Goal: Task Accomplishment & Management: Use online tool/utility

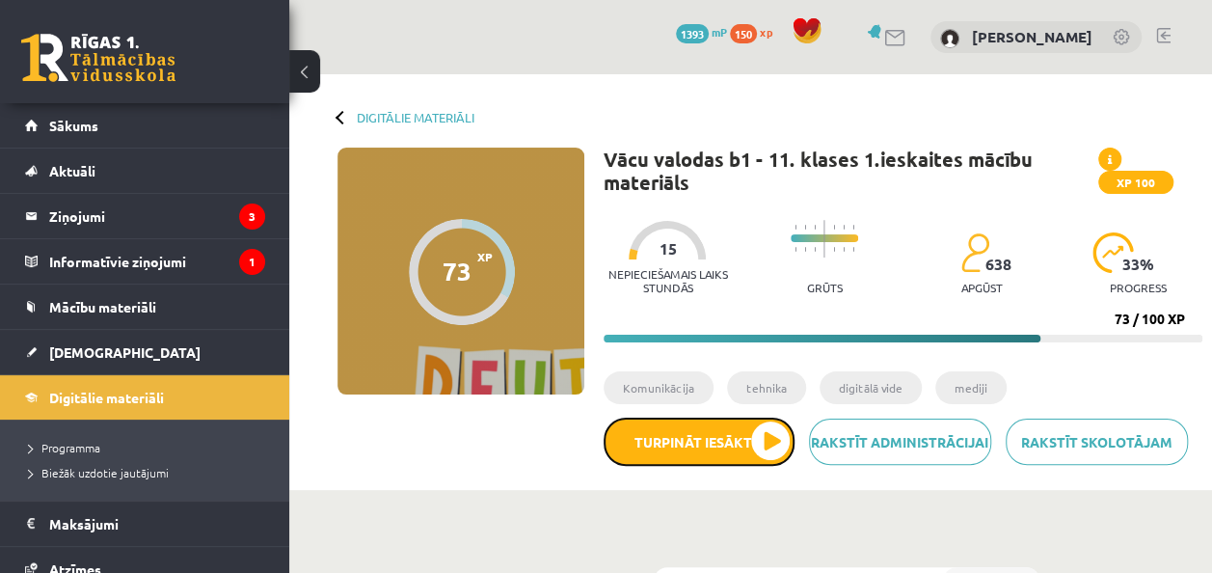
click at [750, 446] on button "Turpināt iesākto" at bounding box center [699, 441] width 191 height 48
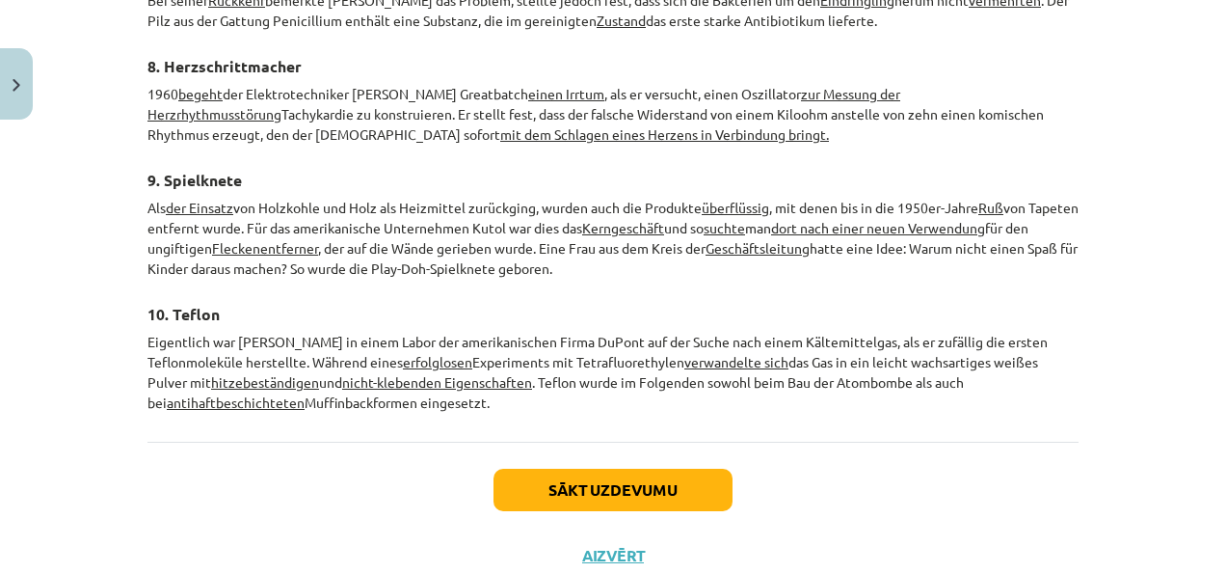
scroll to position [3052, 0]
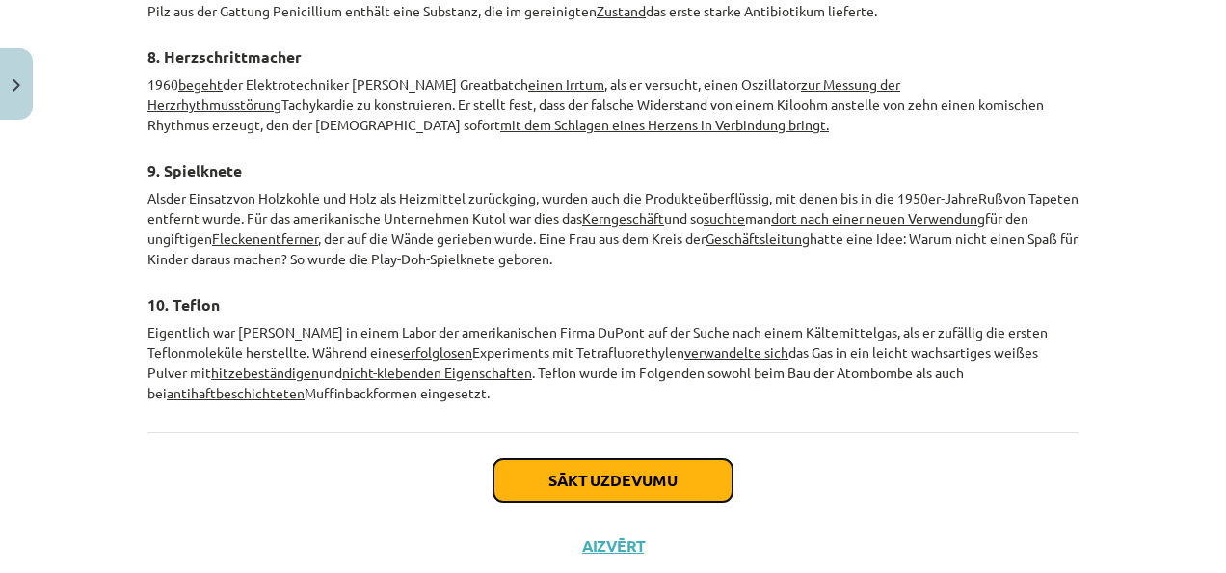
click at [657, 459] on button "Sākt uzdevumu" at bounding box center [613, 480] width 239 height 42
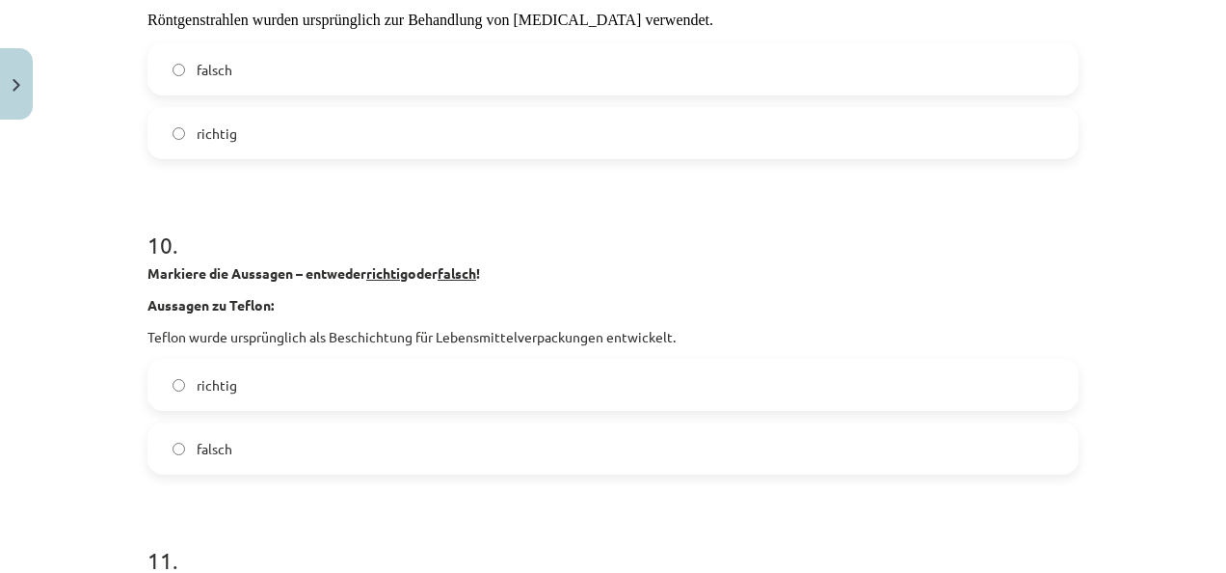
scroll to position [3781, 0]
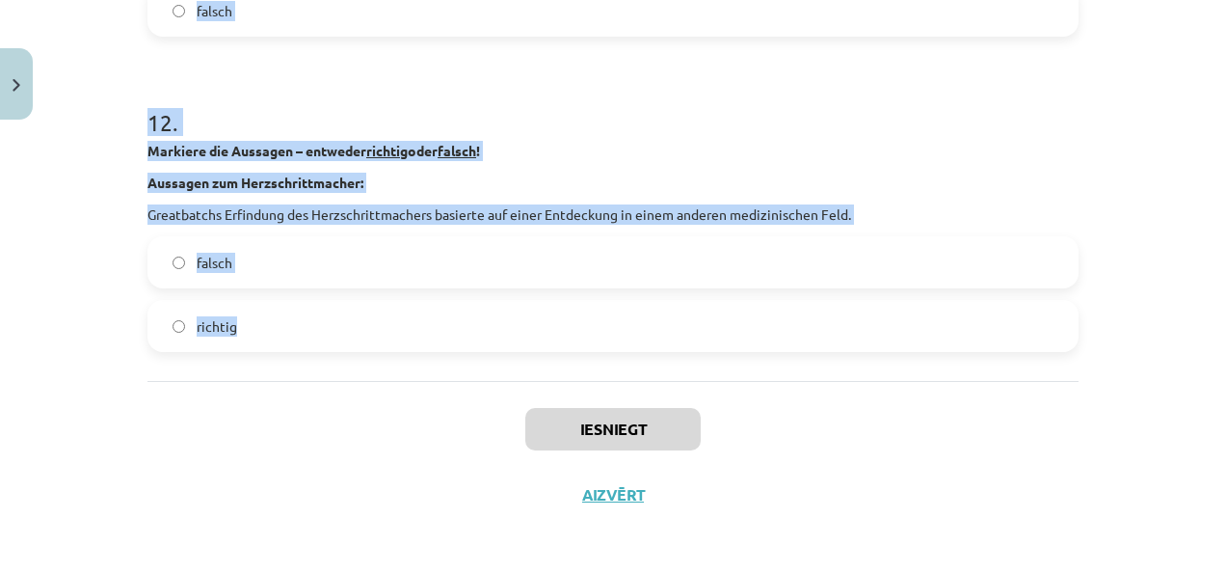
drag, startPoint x: 143, startPoint y: 409, endPoint x: 816, endPoint y: 338, distance: 676.6
copy form "Markiere die Aussagen – entweder richtig oder falsch ! Aussagen zu Saccharin: D…"
click at [592, 125] on h1 "12 ." at bounding box center [613, 105] width 931 height 60
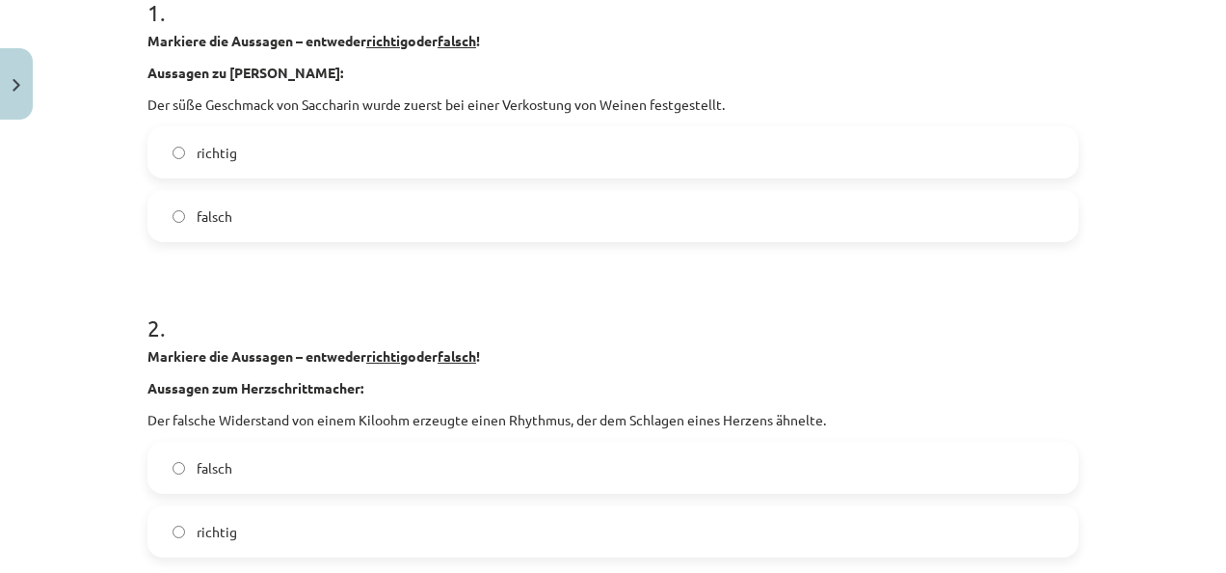
scroll to position [401, 0]
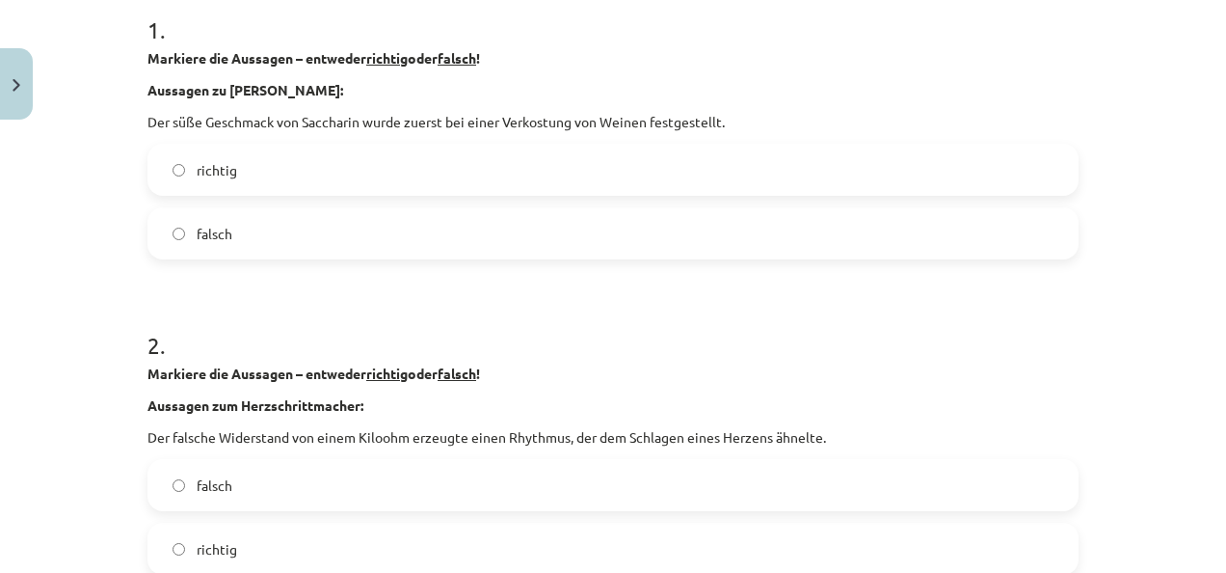
click at [525, 227] on label "falsch" at bounding box center [612, 233] width 927 height 48
click at [397, 524] on label "richtig" at bounding box center [612, 548] width 927 height 48
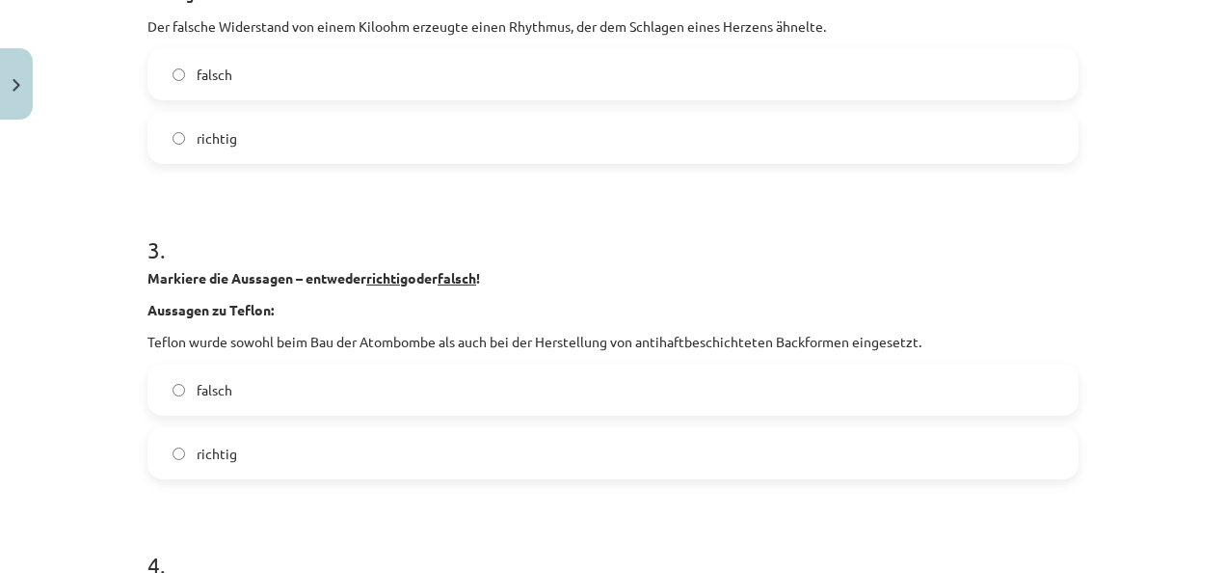
scroll to position [838, 0]
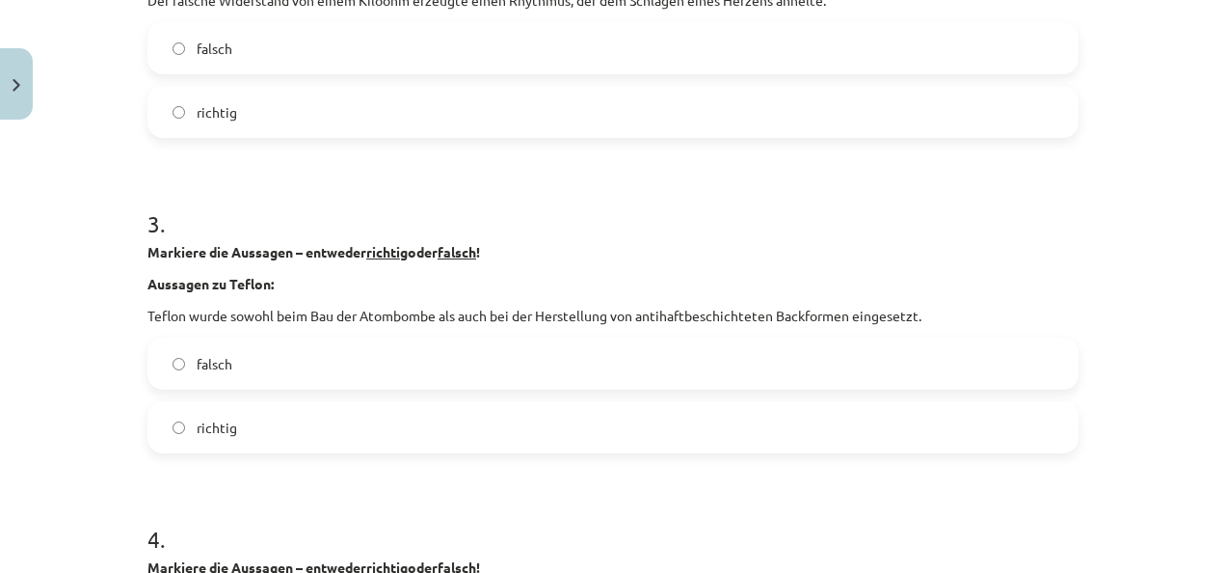
click at [617, 436] on label "richtig" at bounding box center [612, 427] width 927 height 48
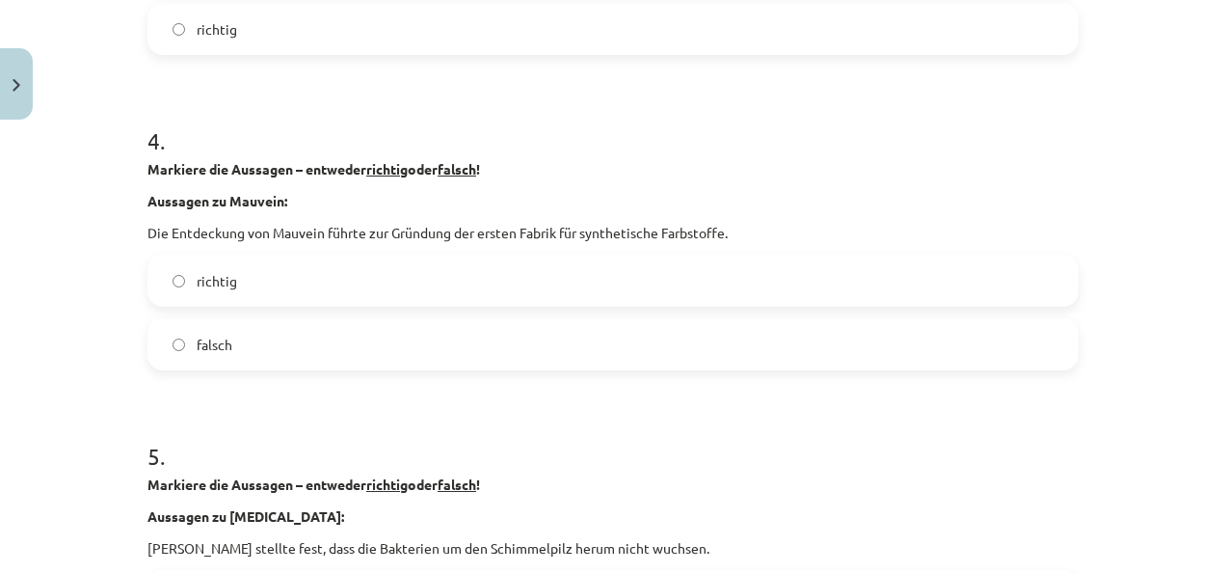
scroll to position [1327, 0]
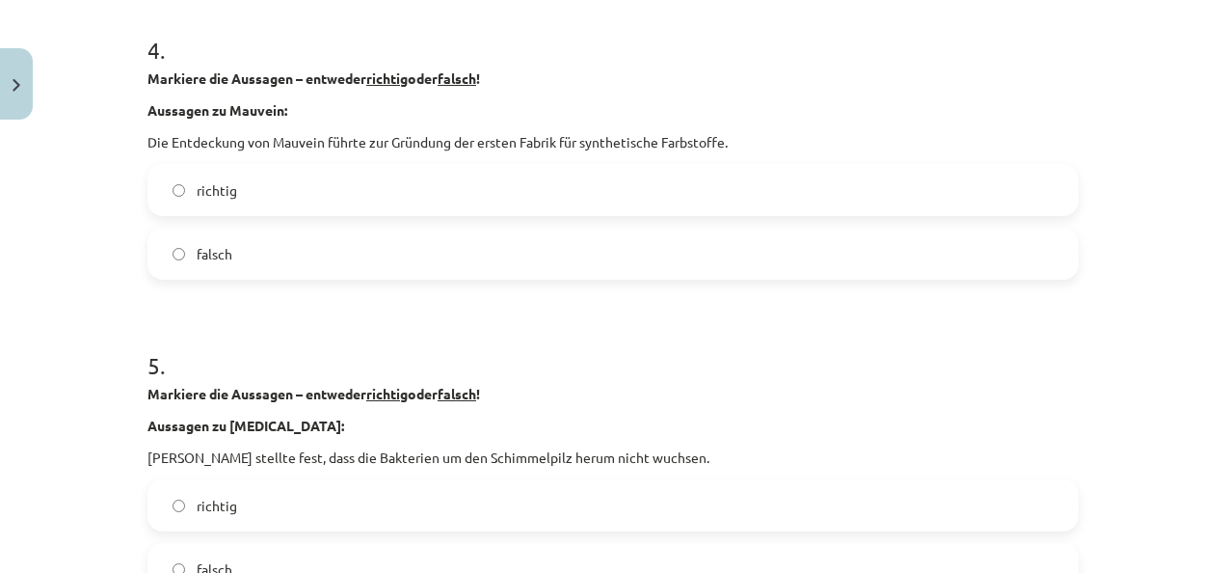
click at [172, 198] on label "richtig" at bounding box center [612, 190] width 927 height 48
click at [180, 511] on label "richtig" at bounding box center [612, 505] width 927 height 48
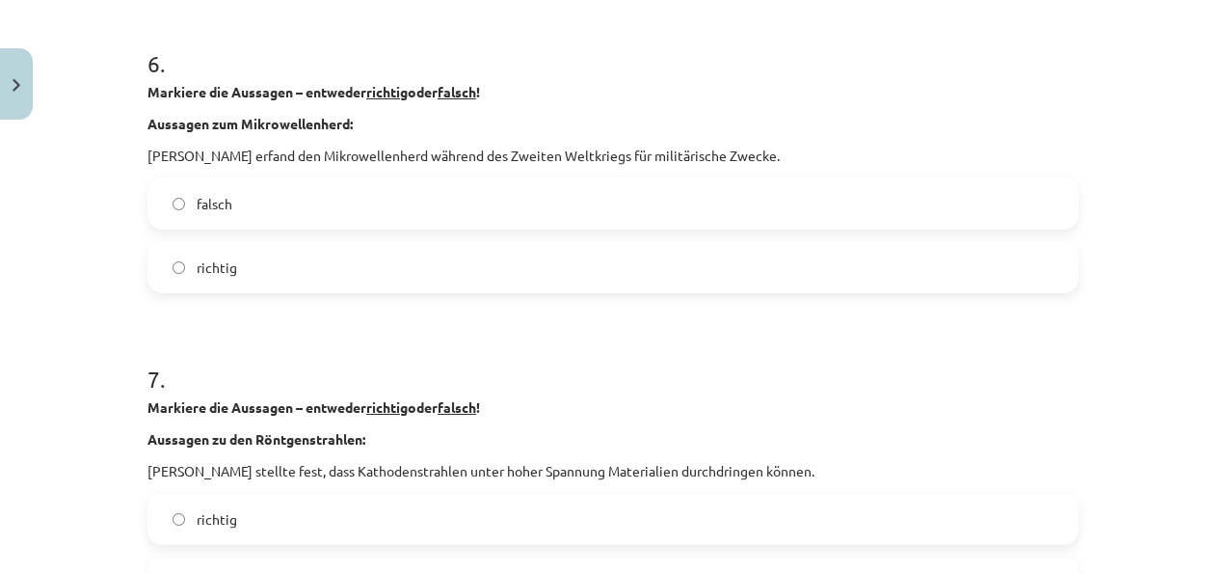
scroll to position [1956, 0]
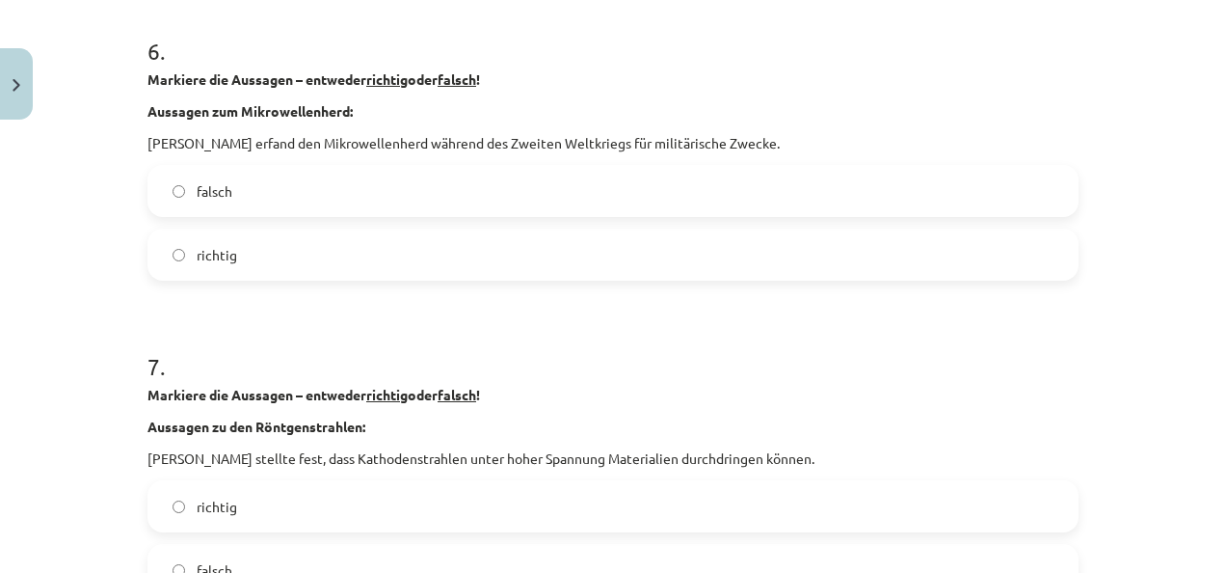
click at [754, 201] on label "falsch" at bounding box center [612, 191] width 927 height 48
click at [656, 559] on label "falsch" at bounding box center [612, 570] width 927 height 48
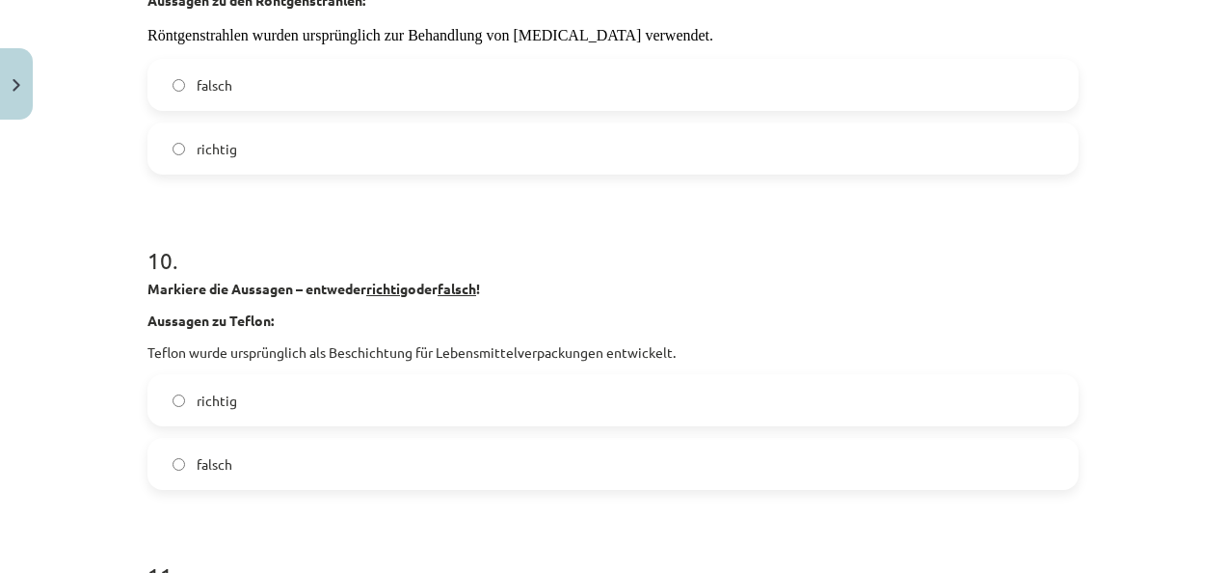
scroll to position [3051, 0]
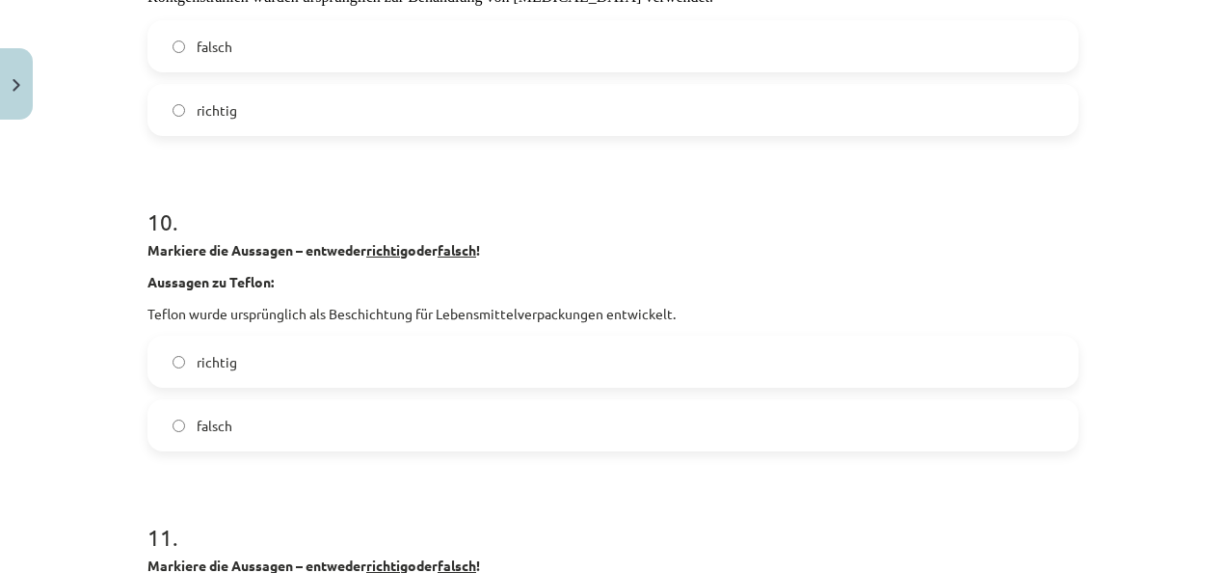
click at [449, 422] on label "falsch" at bounding box center [612, 425] width 927 height 48
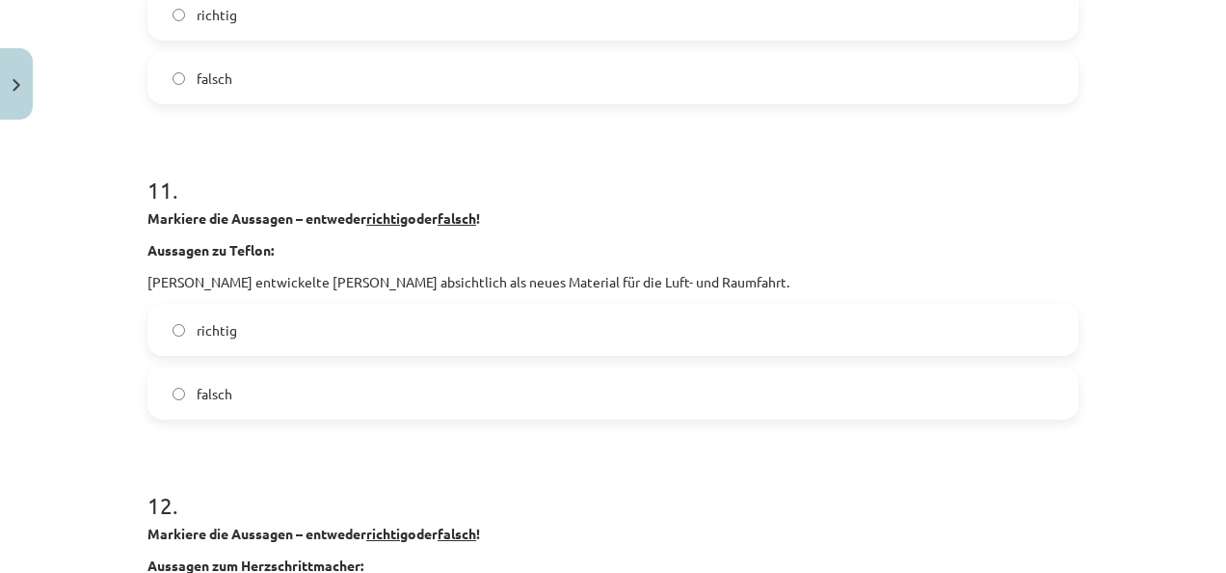
scroll to position [3450, 0]
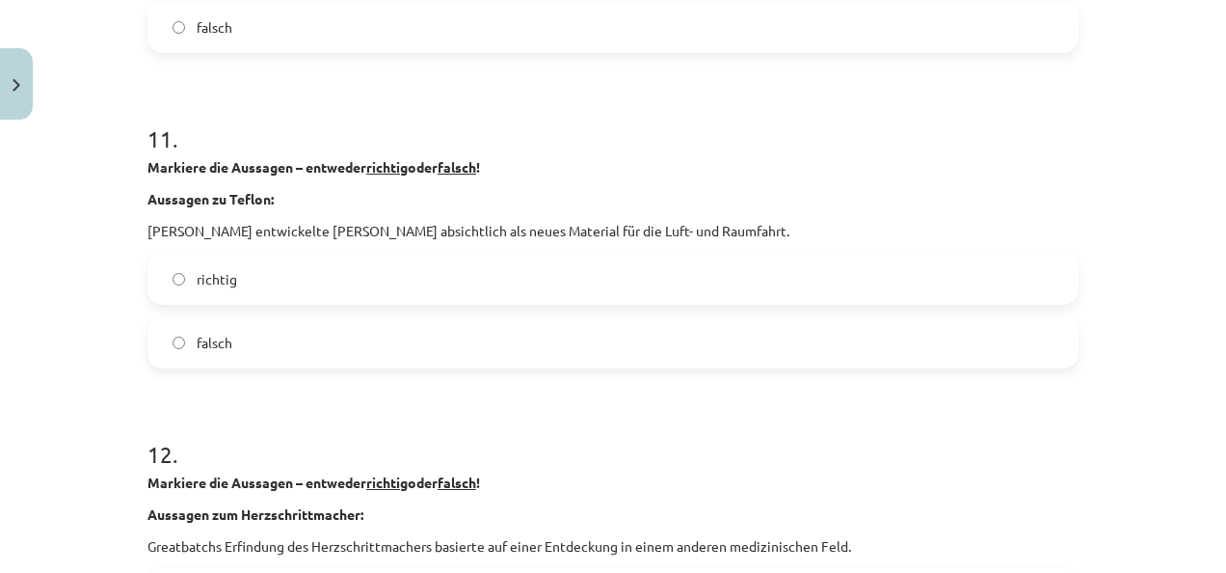
click at [584, 353] on label "falsch" at bounding box center [612, 342] width 927 height 48
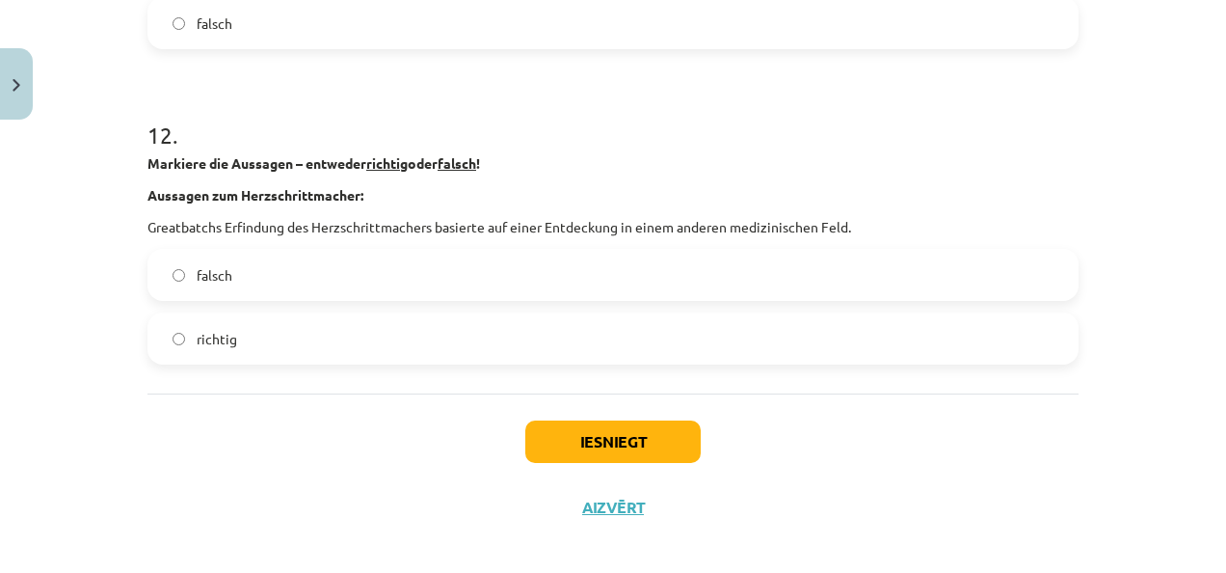
scroll to position [3781, 0]
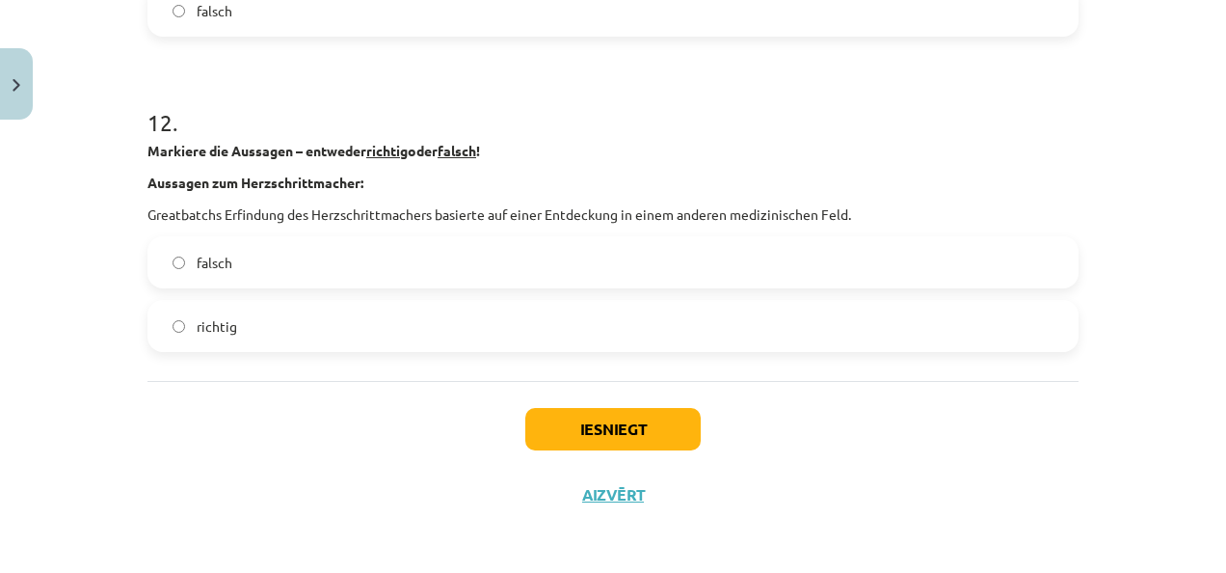
click at [334, 316] on label "richtig" at bounding box center [612, 326] width 927 height 48
click at [595, 433] on button "Iesniegt" at bounding box center [612, 429] width 175 height 42
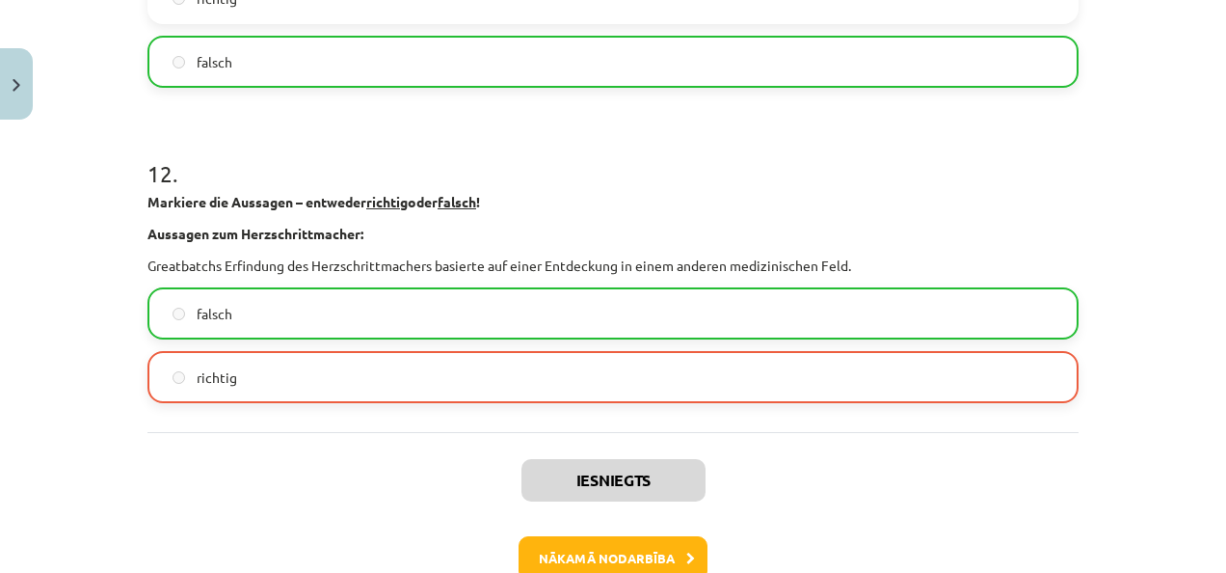
scroll to position [3842, 0]
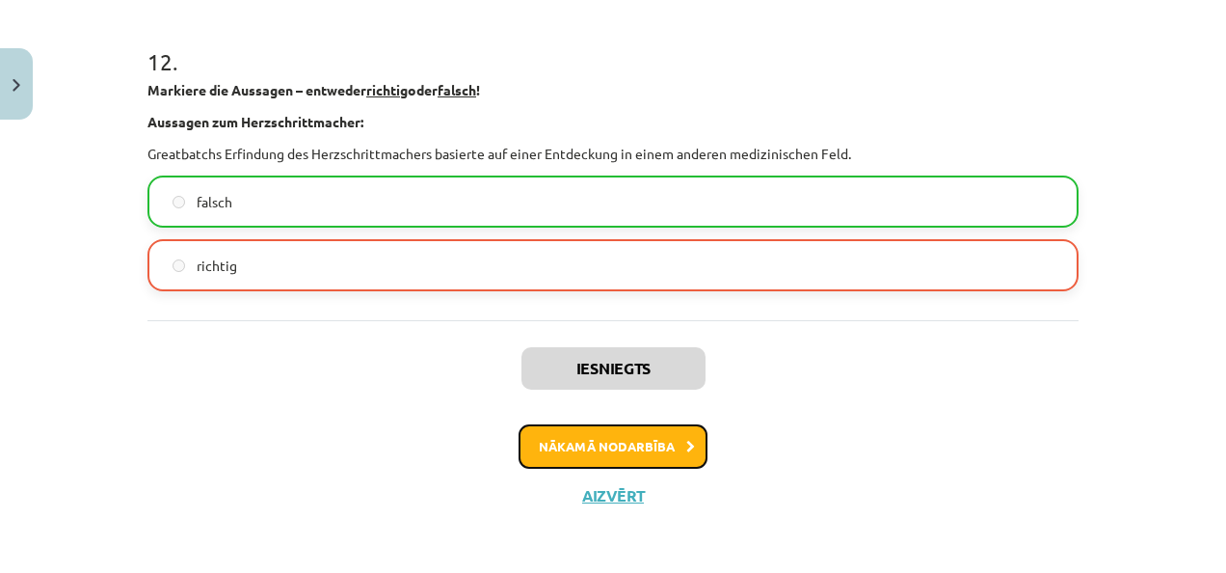
click at [625, 443] on button "Nākamā nodarbība" at bounding box center [613, 446] width 189 height 44
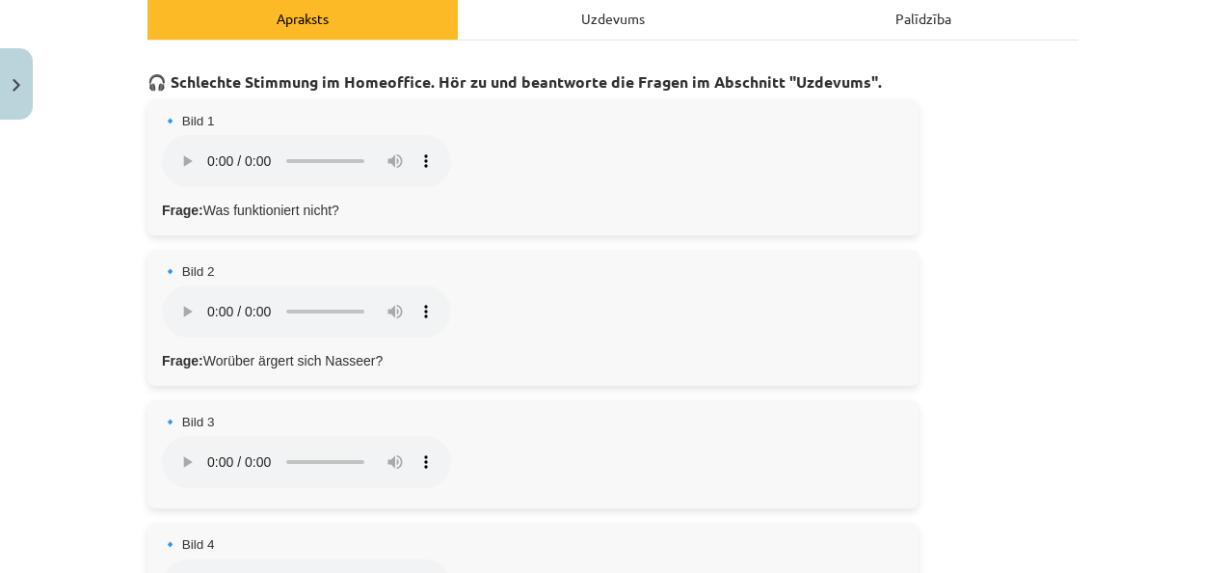
scroll to position [283, 0]
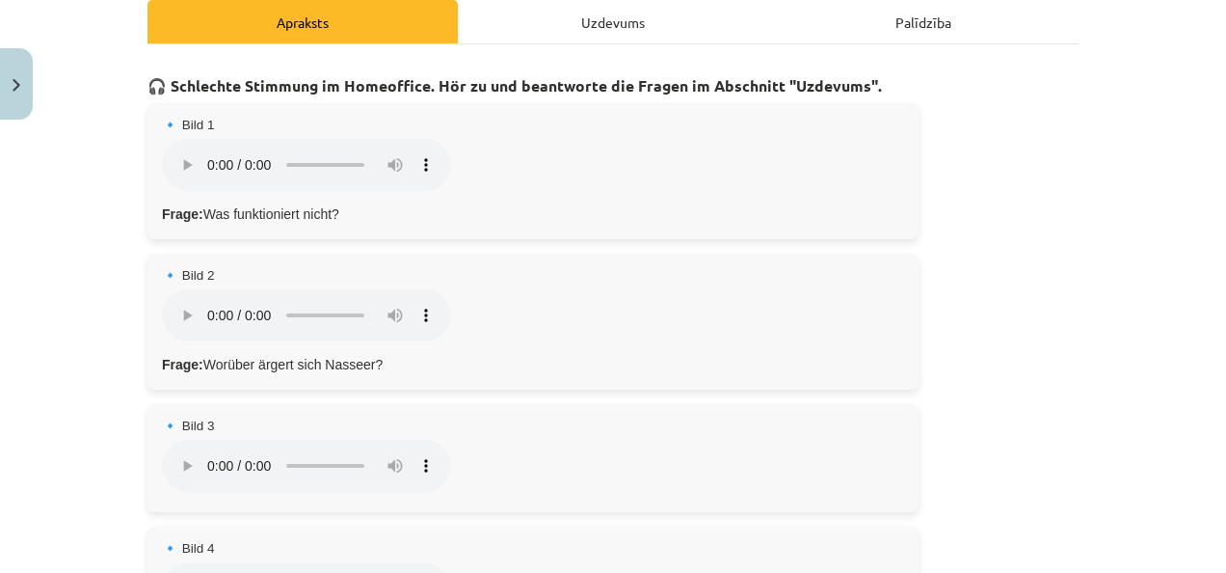
click at [634, 18] on div "Uzdevums" at bounding box center [613, 21] width 310 height 43
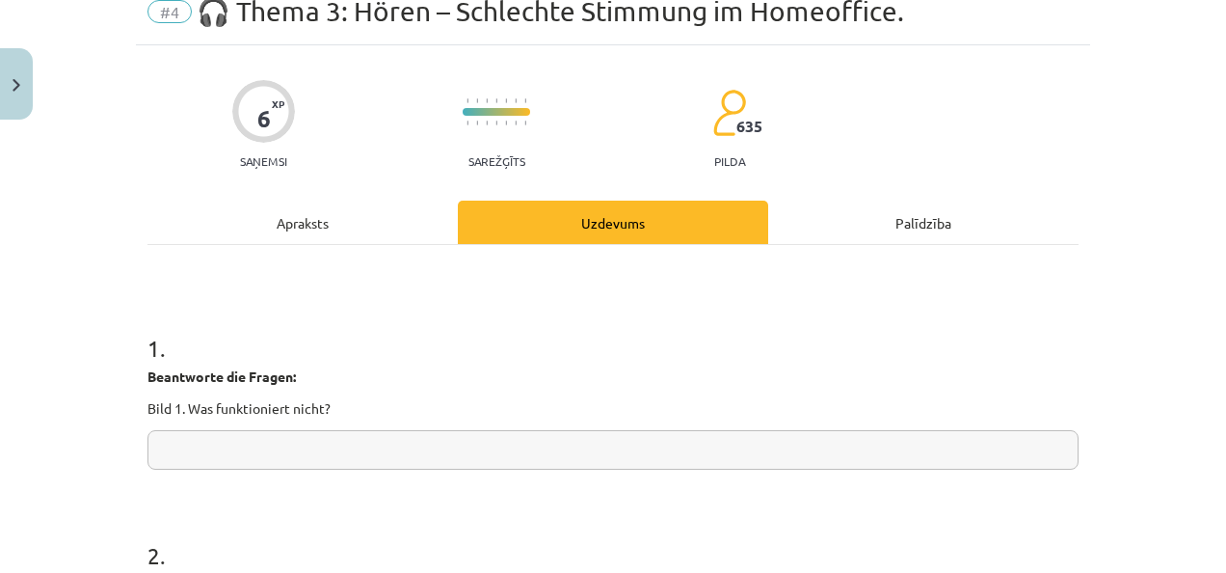
scroll to position [48, 0]
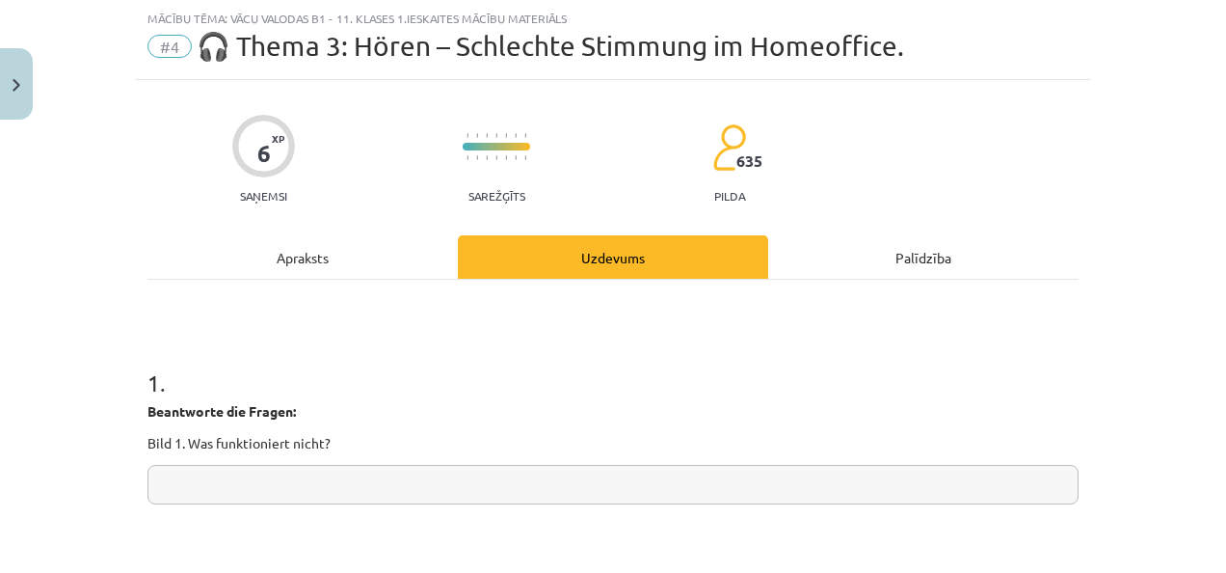
click at [311, 255] on div "Apraksts" at bounding box center [303, 256] width 310 height 43
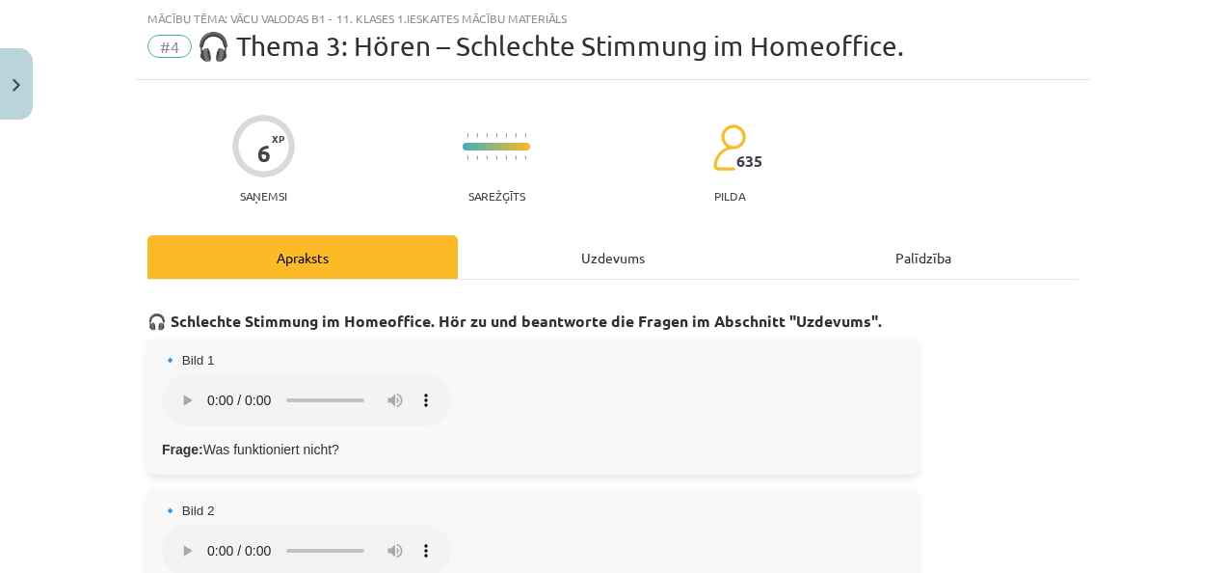
click at [649, 264] on div "Uzdevums" at bounding box center [613, 256] width 310 height 43
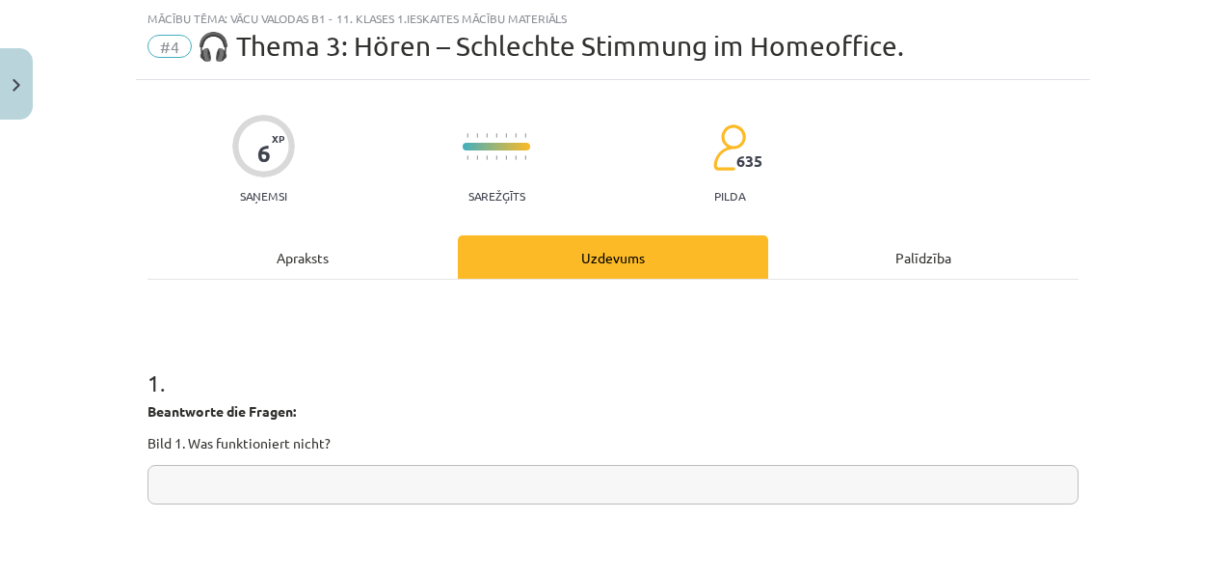
click at [368, 495] on input "text" at bounding box center [613, 485] width 931 height 40
type input "*******"
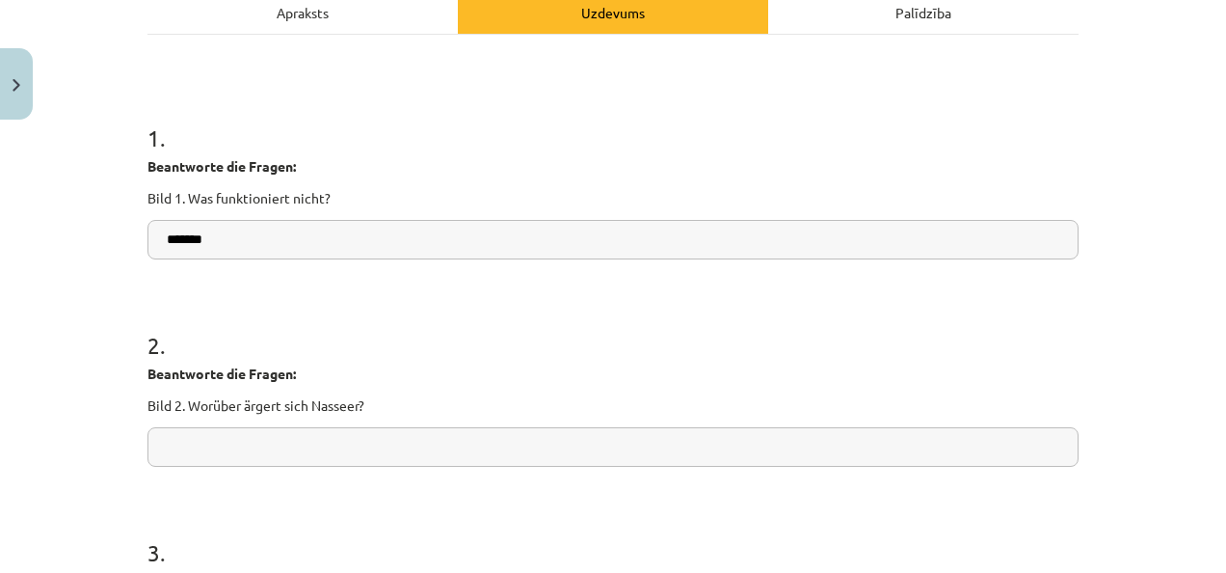
scroll to position [290, 0]
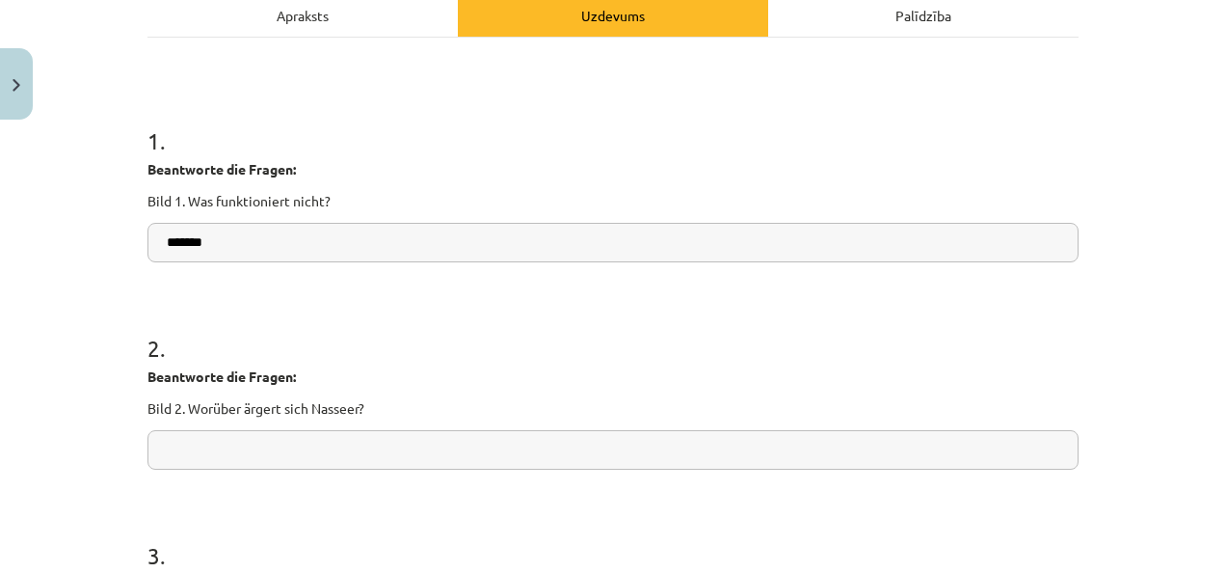
click at [484, 457] on input "text" at bounding box center [613, 450] width 931 height 40
click at [359, 31] on div "Apraksts" at bounding box center [303, 14] width 310 height 43
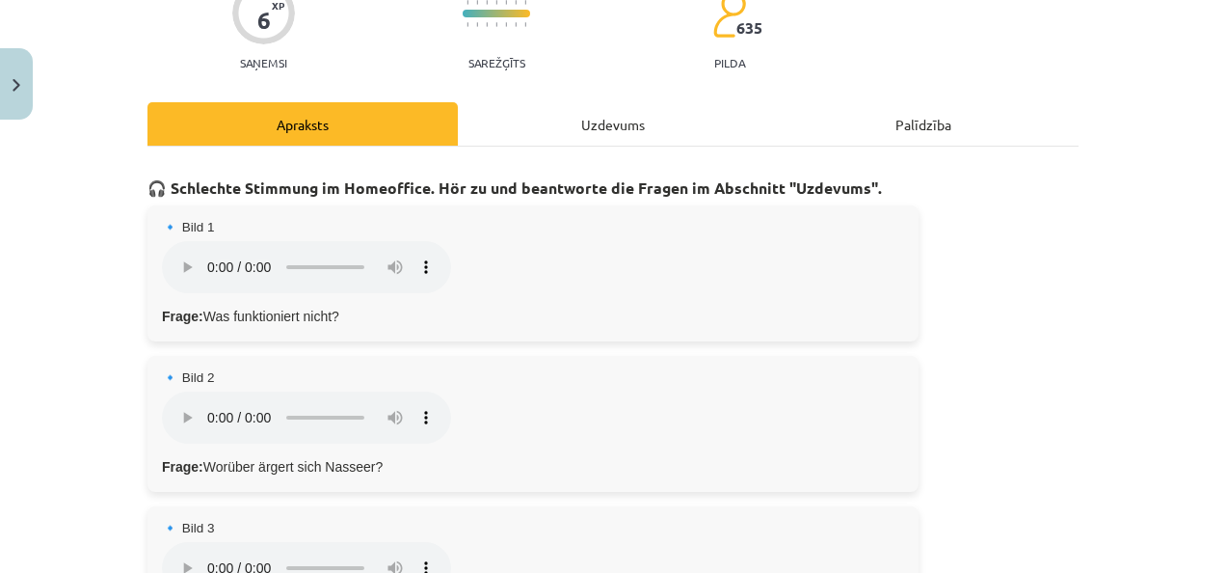
scroll to position [179, 0]
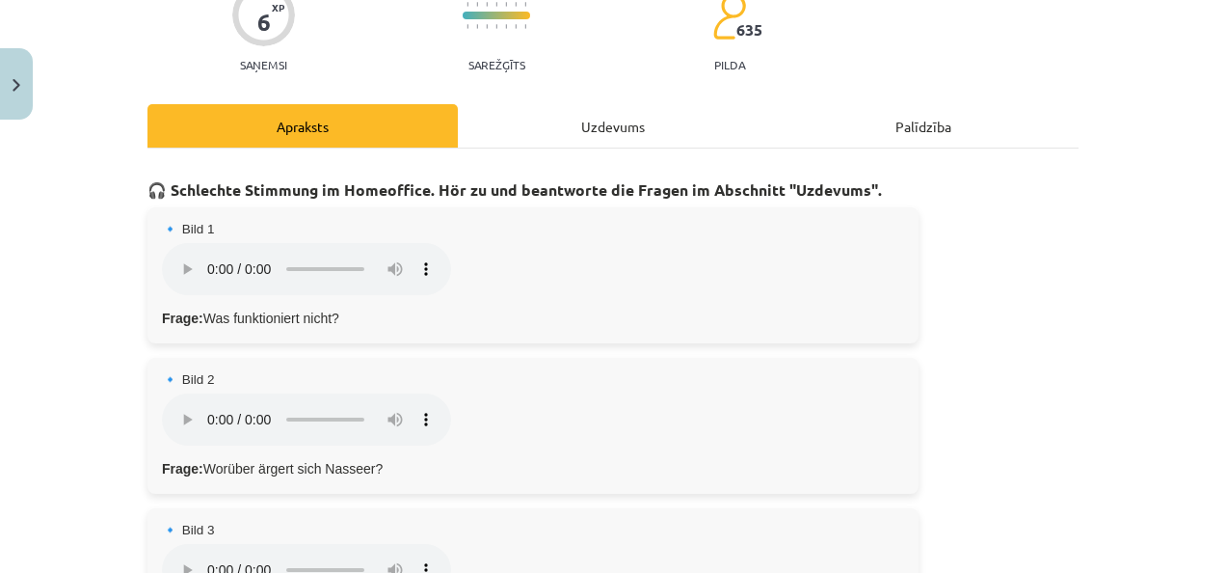
click at [641, 127] on div "Uzdevums" at bounding box center [613, 125] width 310 height 43
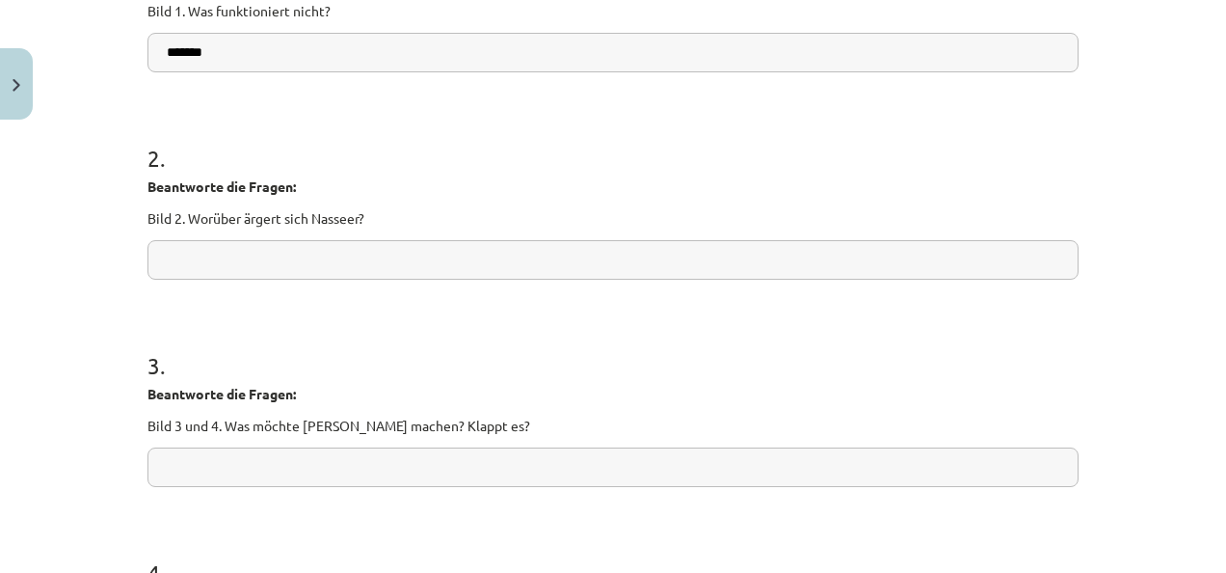
scroll to position [500, 0]
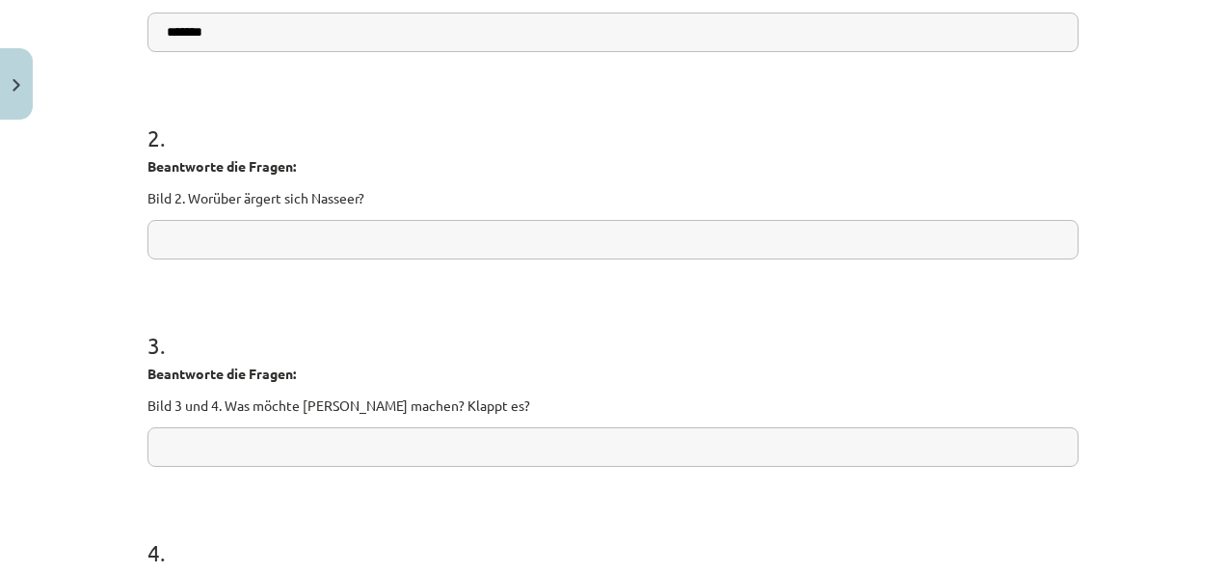
click at [677, 235] on input "text" at bounding box center [613, 240] width 931 height 40
paste input "**********"
type input "**********"
click at [330, 449] on input "text" at bounding box center [613, 447] width 931 height 40
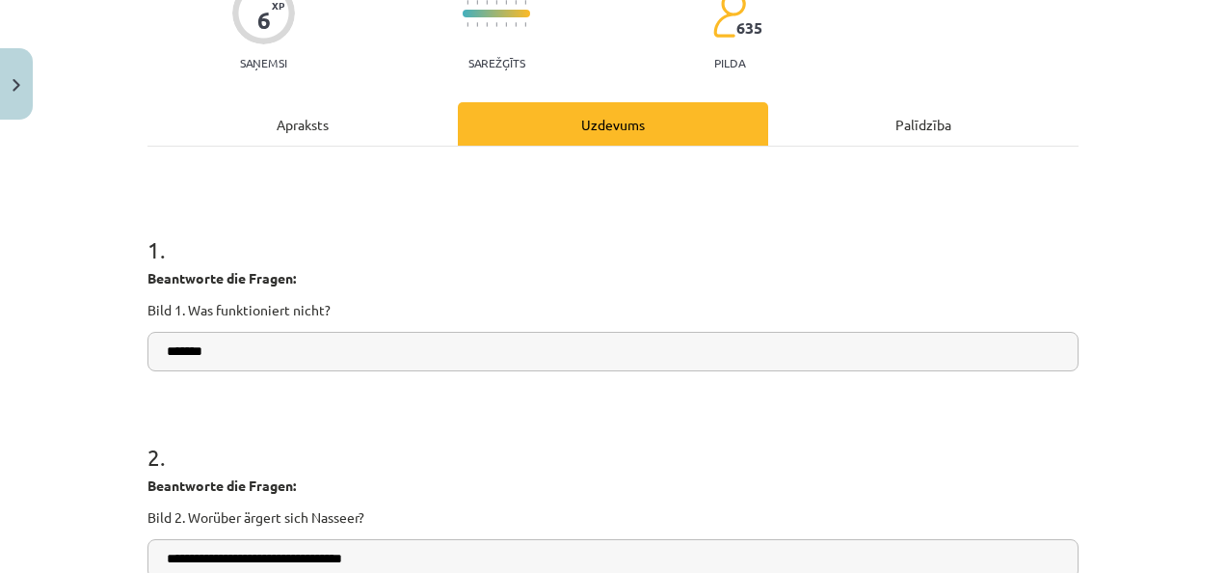
scroll to position [173, 0]
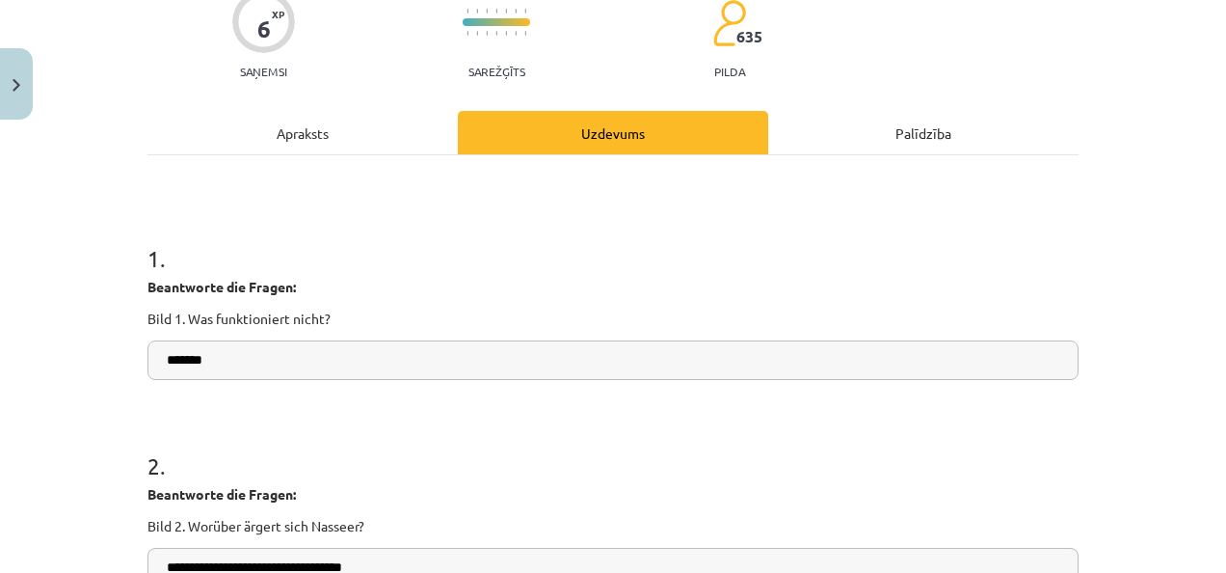
click at [290, 121] on div "Apraksts" at bounding box center [303, 132] width 310 height 43
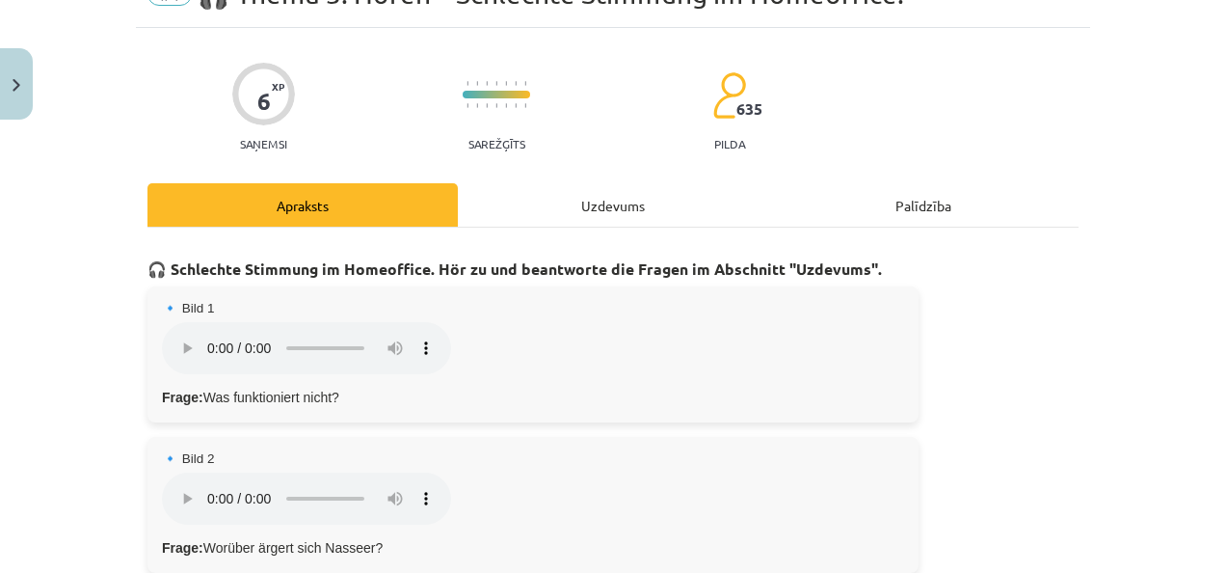
scroll to position [94, 0]
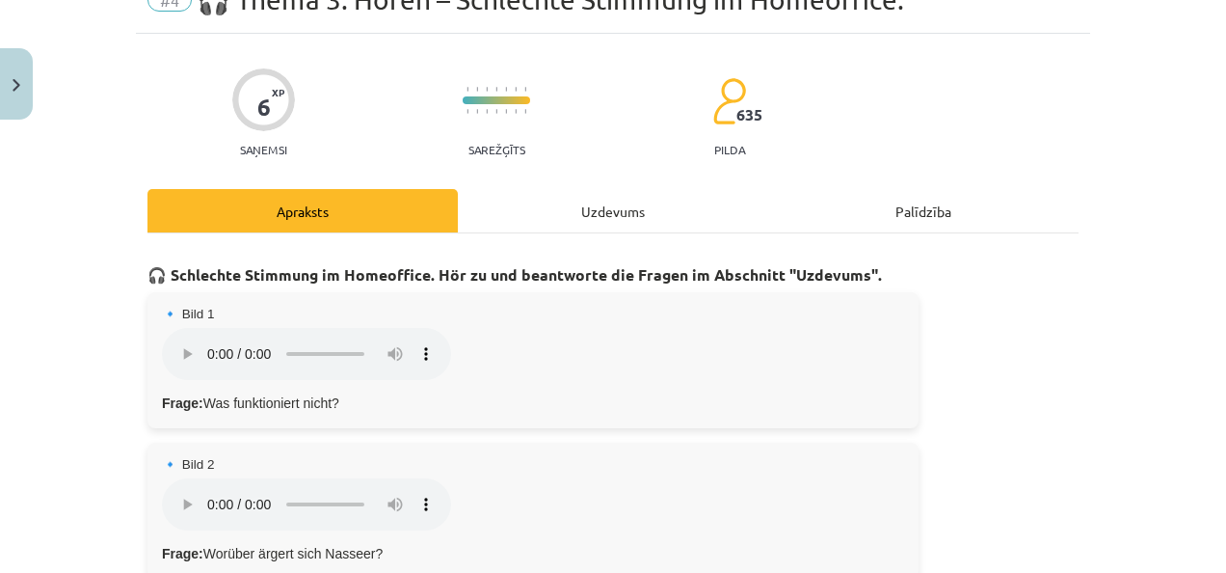
click at [596, 211] on div "Uzdevums" at bounding box center [613, 210] width 310 height 43
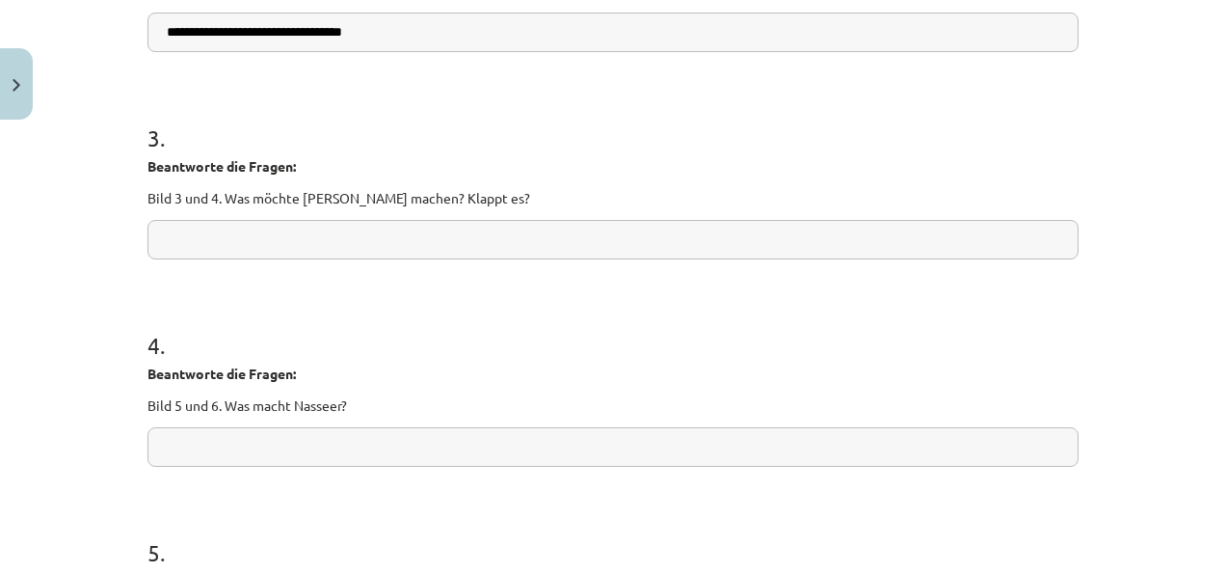
scroll to position [711, 0]
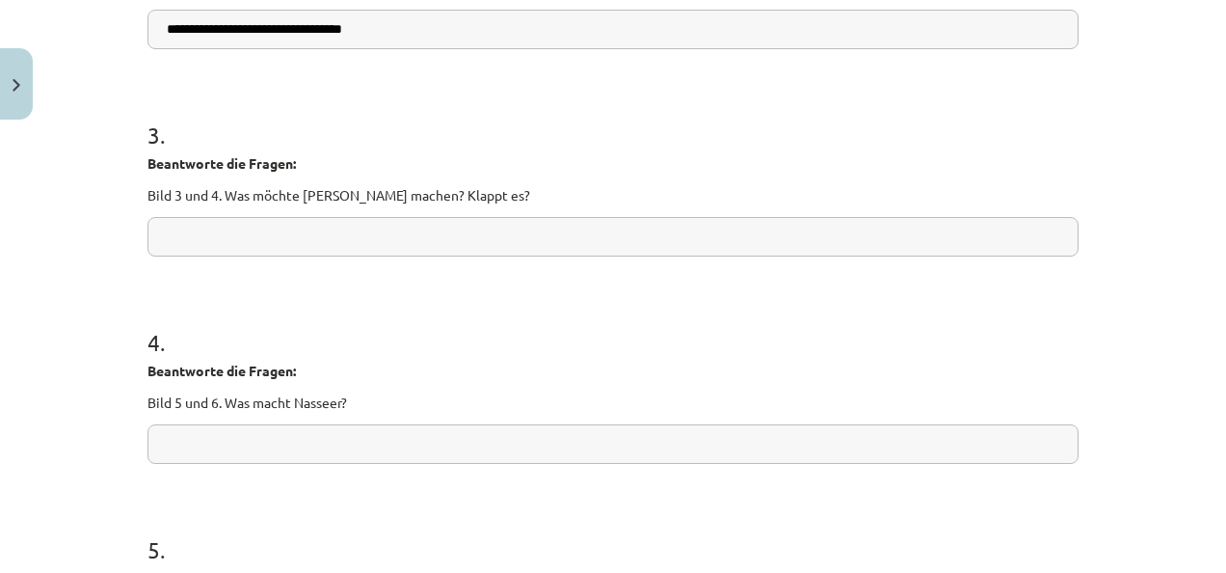
click at [264, 235] on input "text" at bounding box center [613, 237] width 931 height 40
paste input "**********"
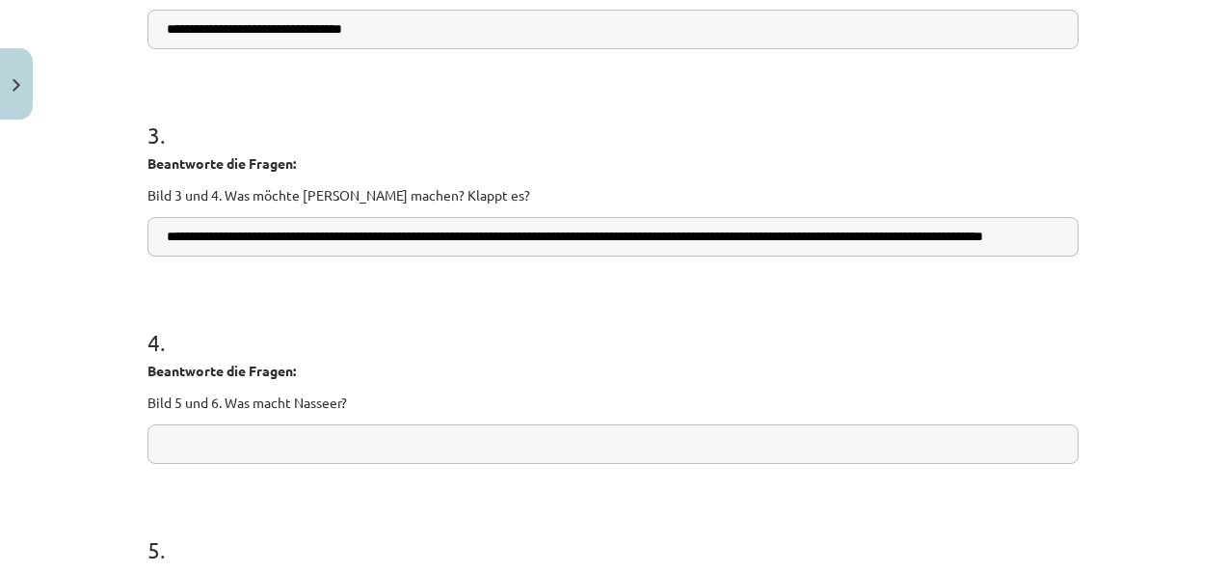
scroll to position [0, 95]
click at [671, 234] on input "**********" at bounding box center [613, 237] width 931 height 40
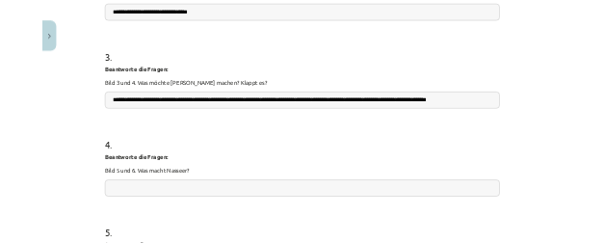
scroll to position [0, 0]
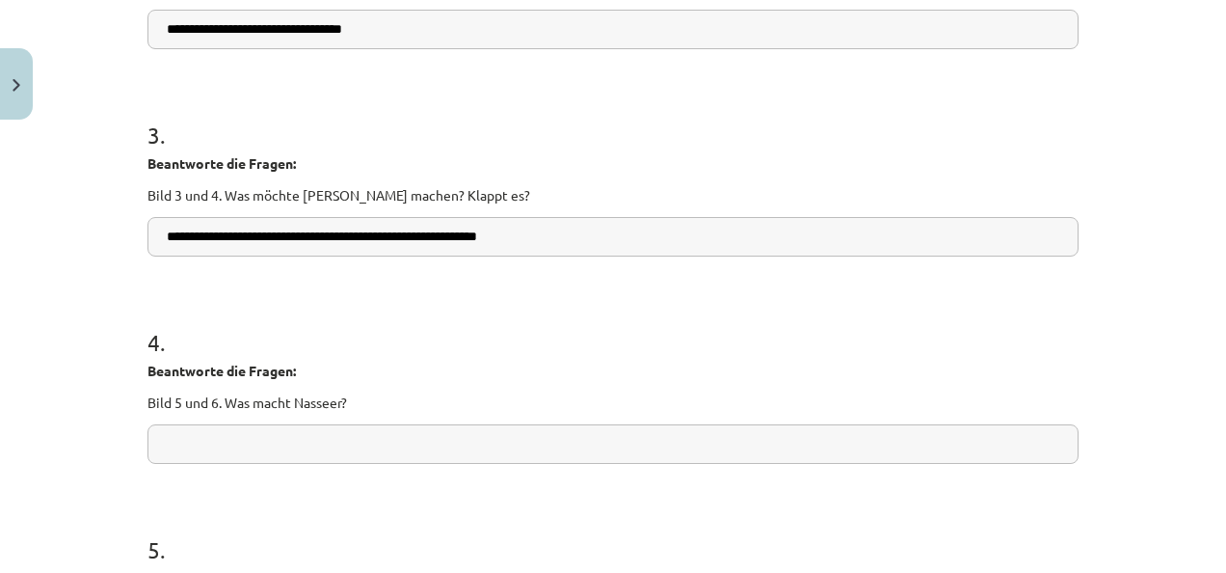
type input "**********"
click at [492, 463] on form "**********" at bounding box center [613, 323] width 931 height 1301
click at [497, 445] on input "text" at bounding box center [613, 444] width 931 height 40
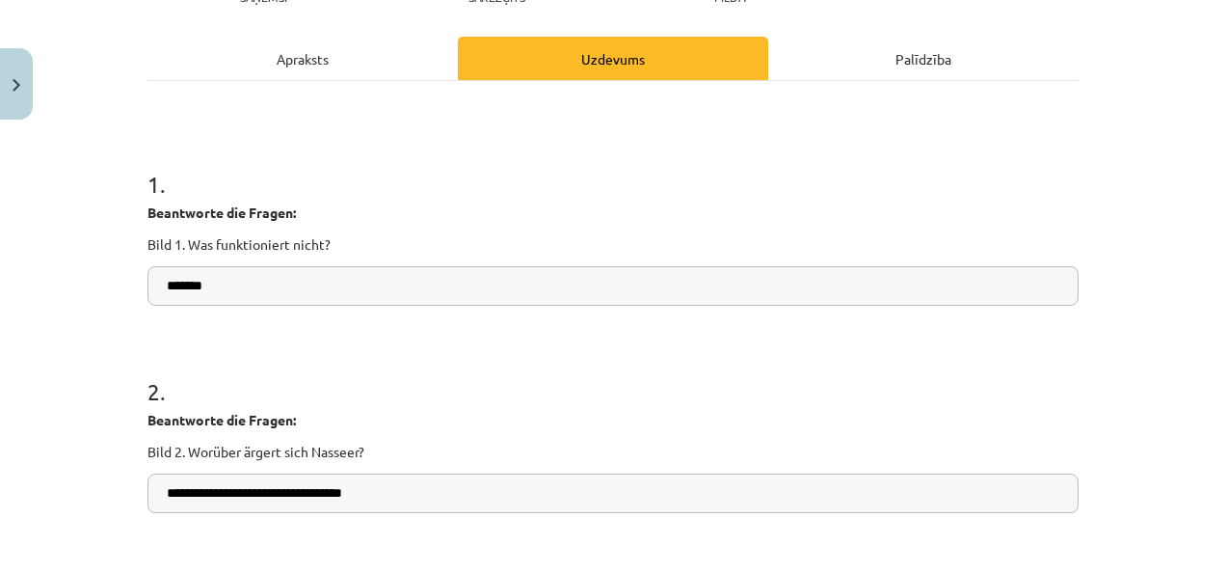
scroll to position [1323, 0]
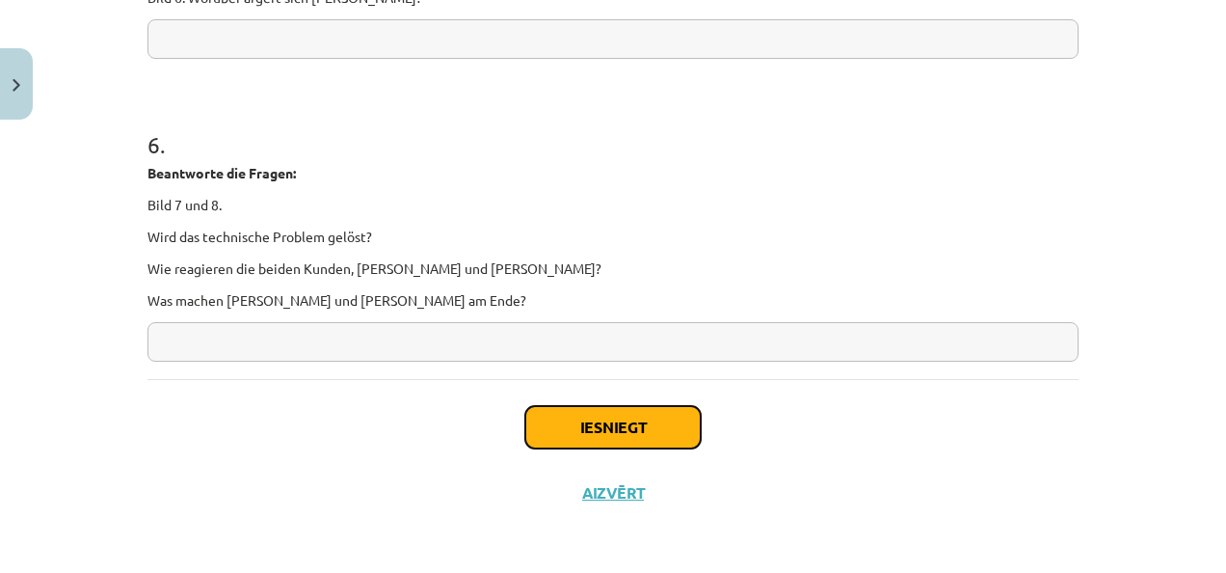
click at [660, 425] on button "Iesniegt" at bounding box center [612, 427] width 175 height 42
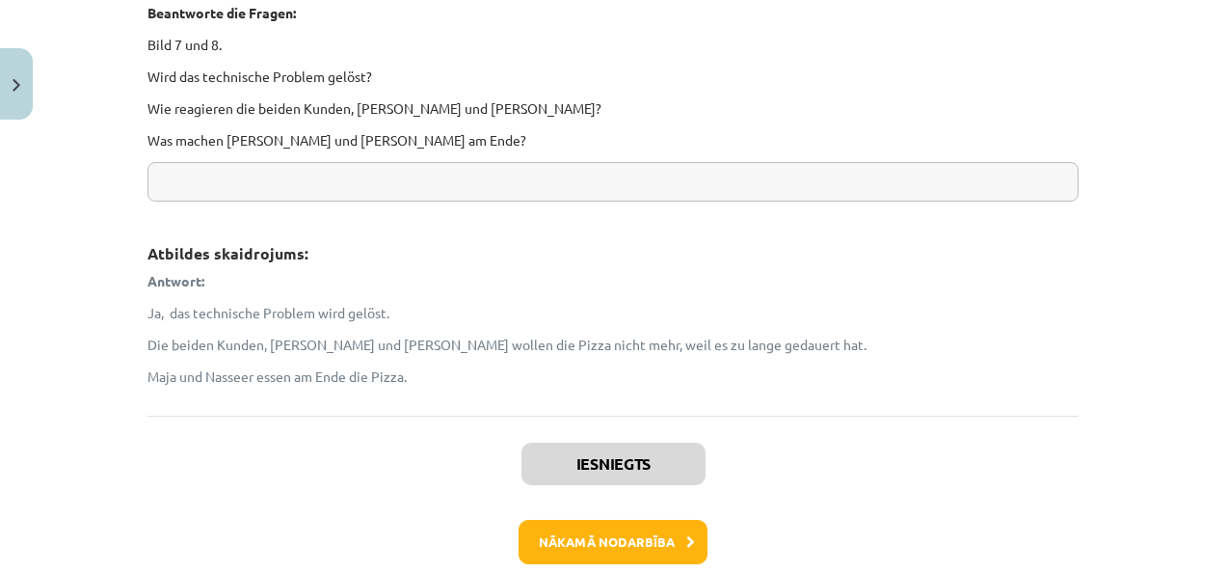
scroll to position [2028, 0]
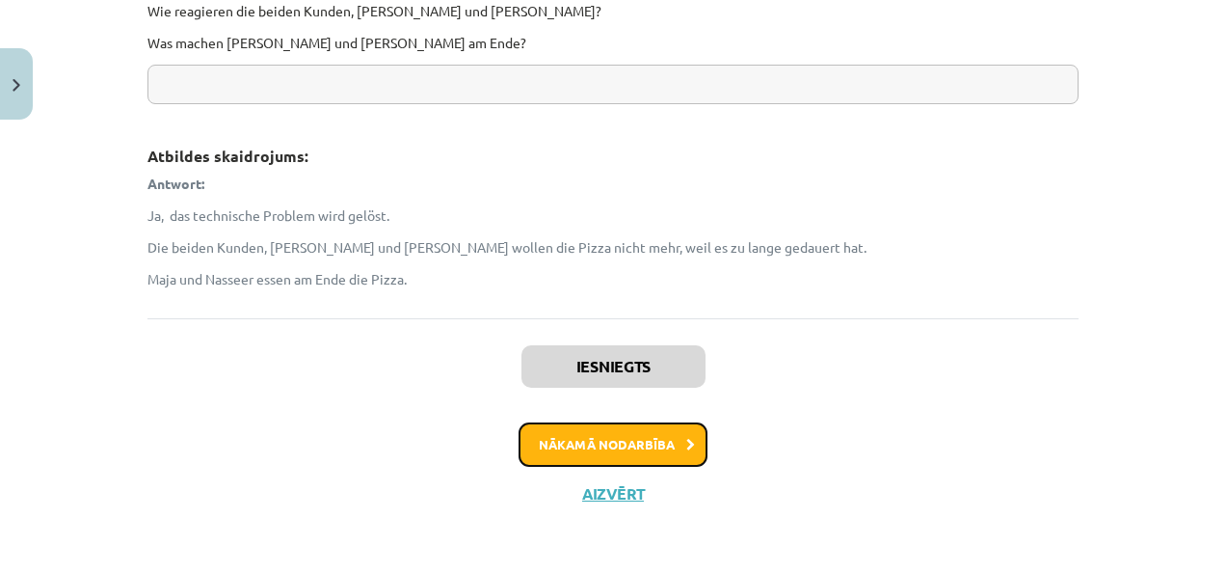
click at [590, 453] on button "Nākamā nodarbība" at bounding box center [613, 444] width 189 height 44
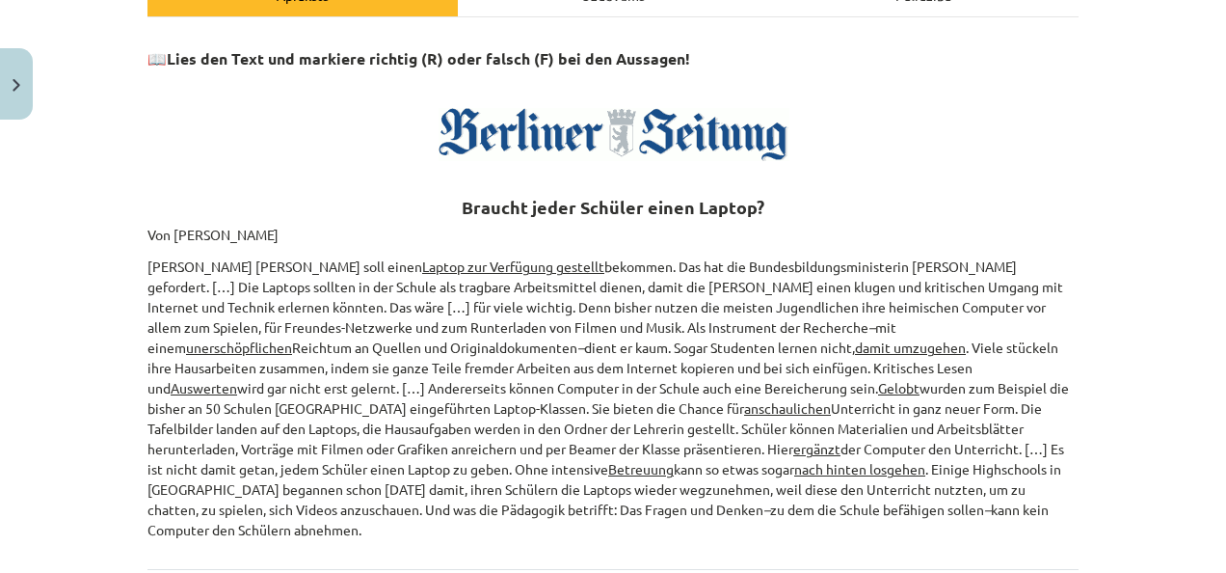
scroll to position [479, 0]
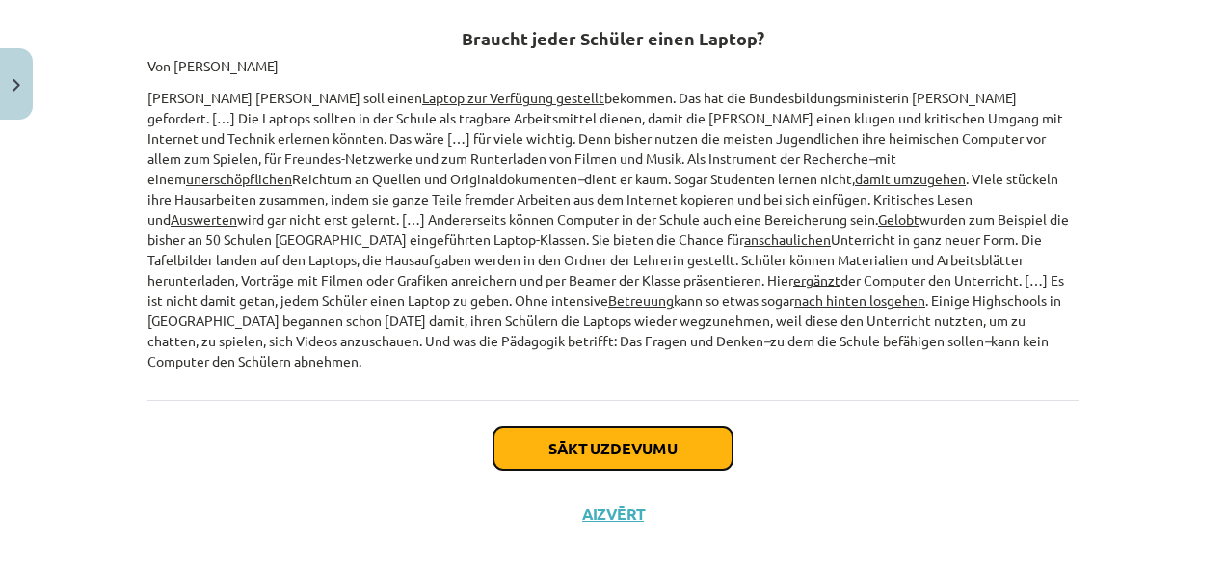
click at [685, 427] on button "Sākt uzdevumu" at bounding box center [613, 448] width 239 height 42
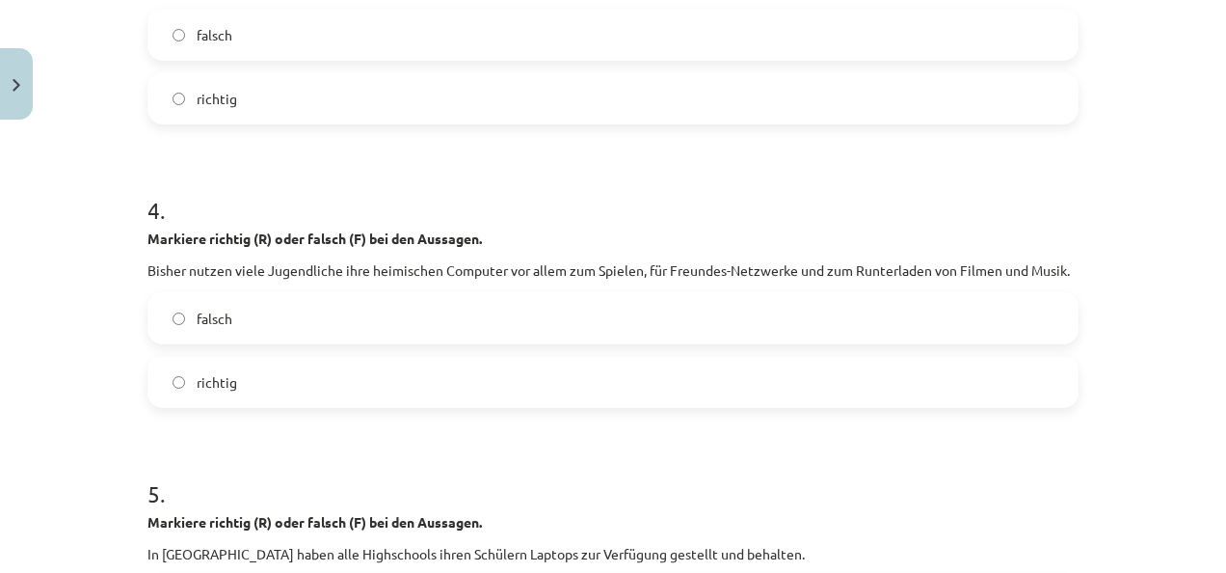
scroll to position [1412, 0]
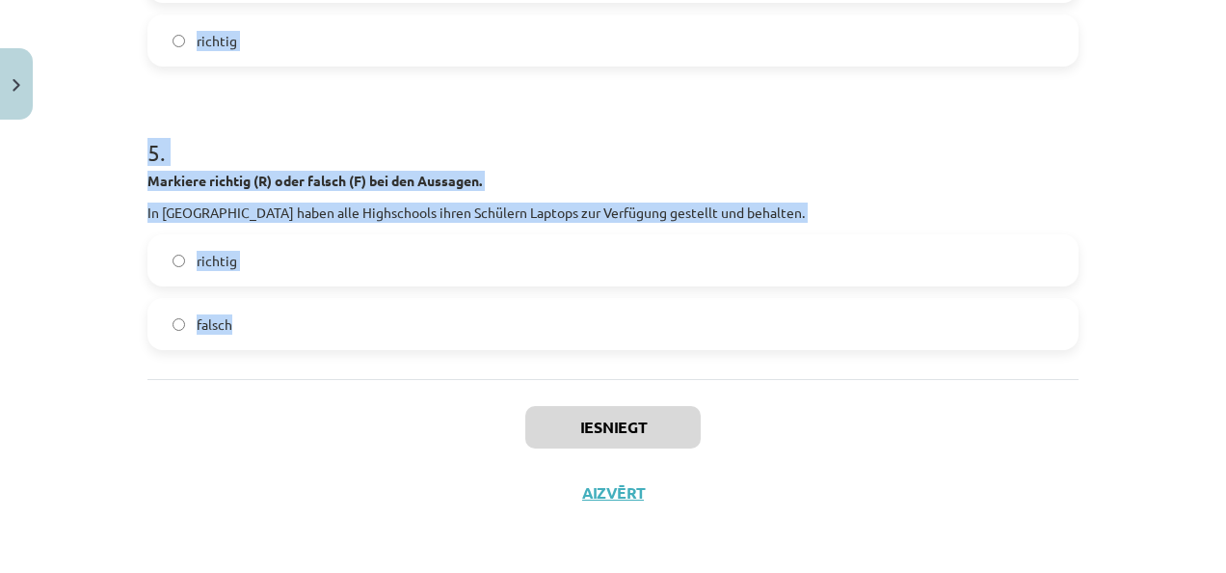
drag, startPoint x: 141, startPoint y: 405, endPoint x: 730, endPoint y: 370, distance: 590.1
copy form "Markiere richtig (R) oder falsch (F) bei den Aussagen. Annette Schavan fordert,…"
click at [104, 67] on div "Mācību tēma: Vācu valodas b1 - 11. klases 1.ieskaites mācību materiāls #5 📖 The…" at bounding box center [613, 286] width 1226 height 573
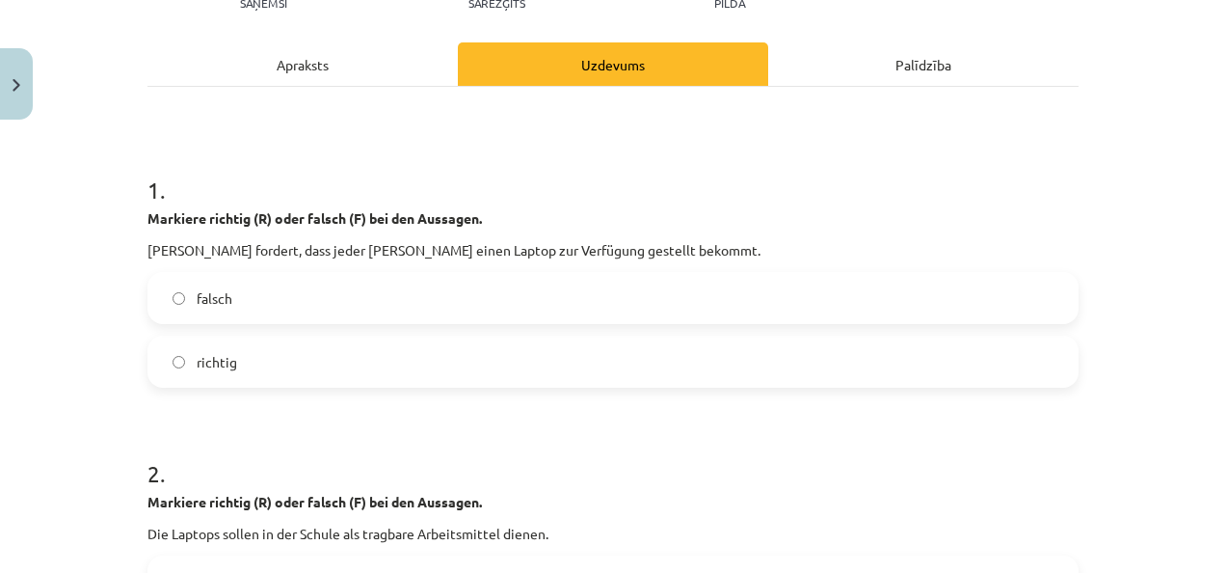
scroll to position [220, 0]
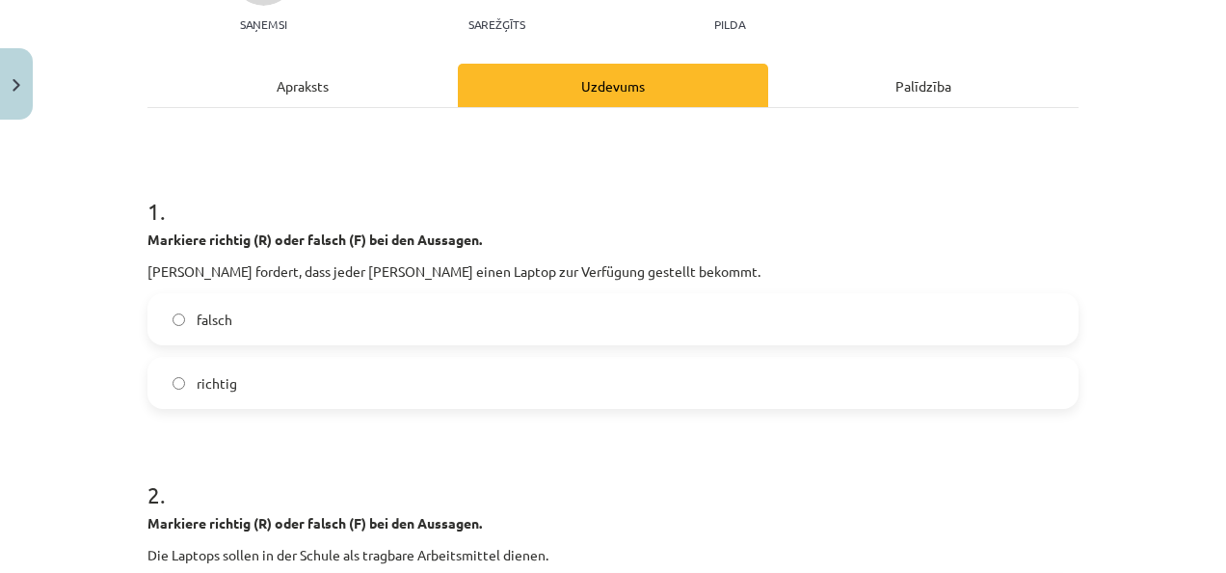
click at [326, 79] on div "Apraksts" at bounding box center [303, 85] width 310 height 43
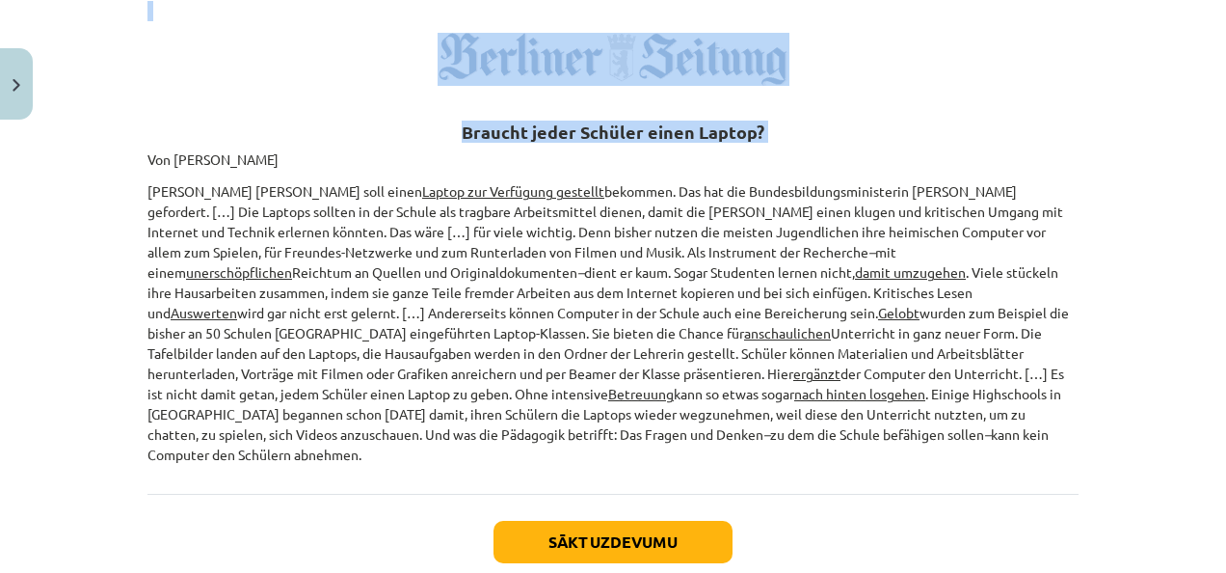
scroll to position [479, 0]
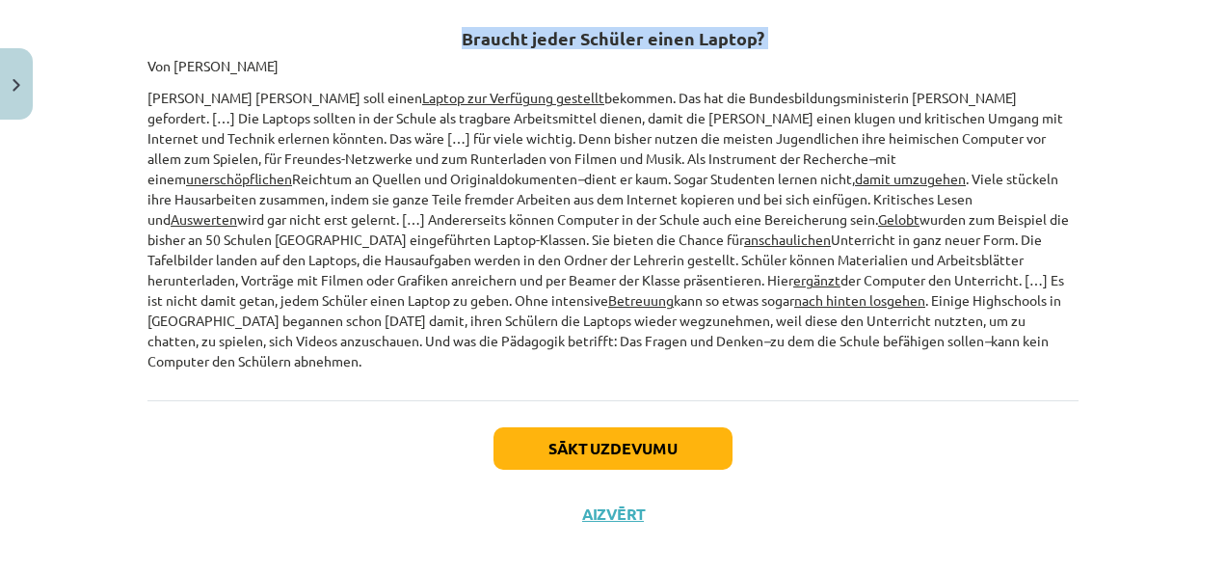
drag, startPoint x: 137, startPoint y: 497, endPoint x: 966, endPoint y: 361, distance: 840.2
click at [966, 361] on div "5 XP Saņemsi Sarežģīts 635 pilda Apraksts Uzdevums Palīdzība 📖 Lies den Text un…" at bounding box center [613, 98] width 954 height 898
copy div "Von Torsten Harmsen Jeder Schüler soll einen Laptop zur Verfügung gestellt beko…"
click at [569, 427] on button "Sākt uzdevumu" at bounding box center [613, 448] width 239 height 42
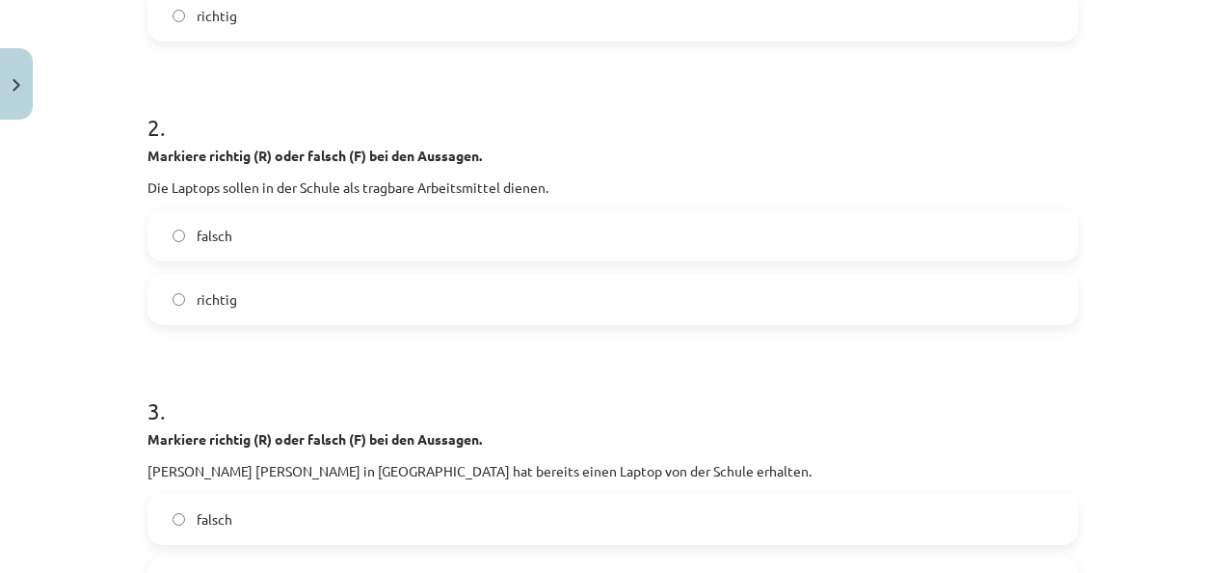
scroll to position [616, 0]
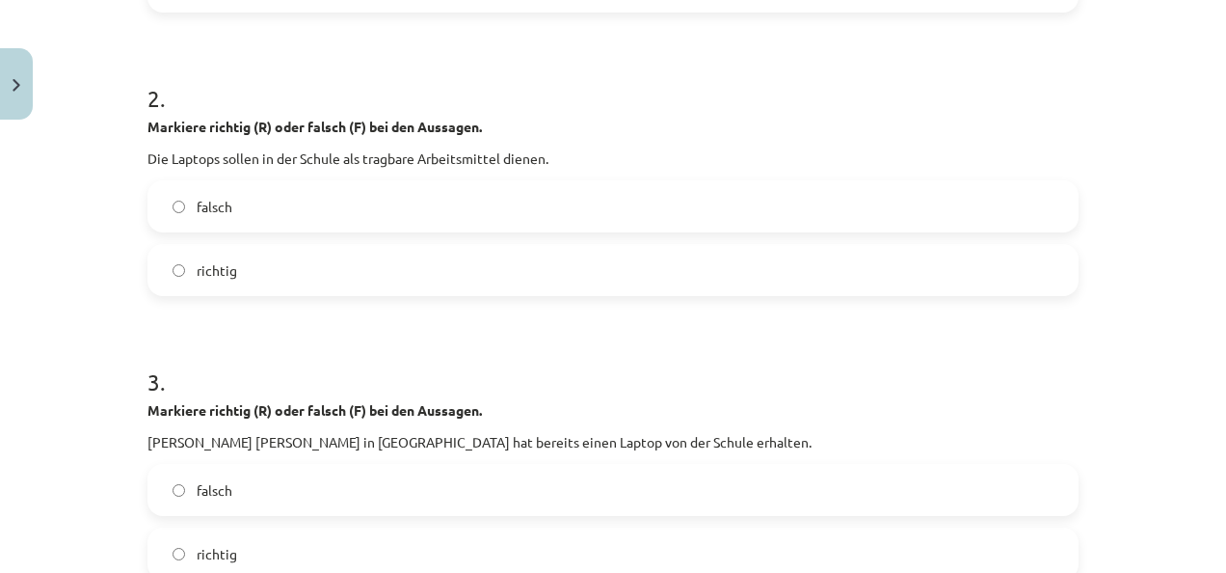
click at [650, 274] on label "richtig" at bounding box center [612, 270] width 927 height 48
click at [530, 482] on label "falsch" at bounding box center [612, 490] width 927 height 48
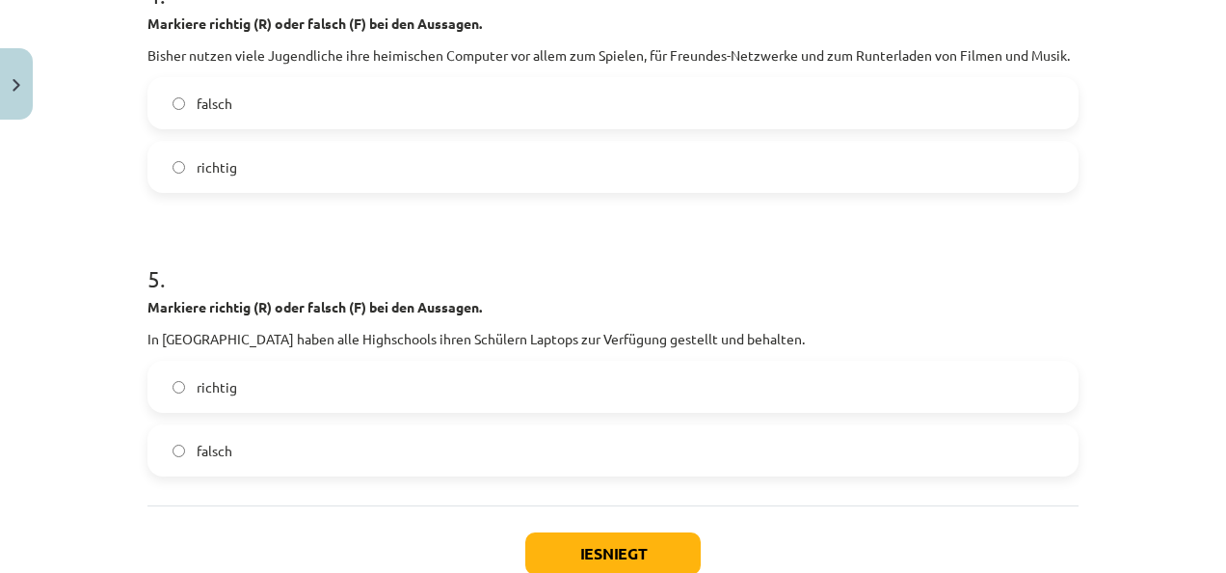
scroll to position [1289, 0]
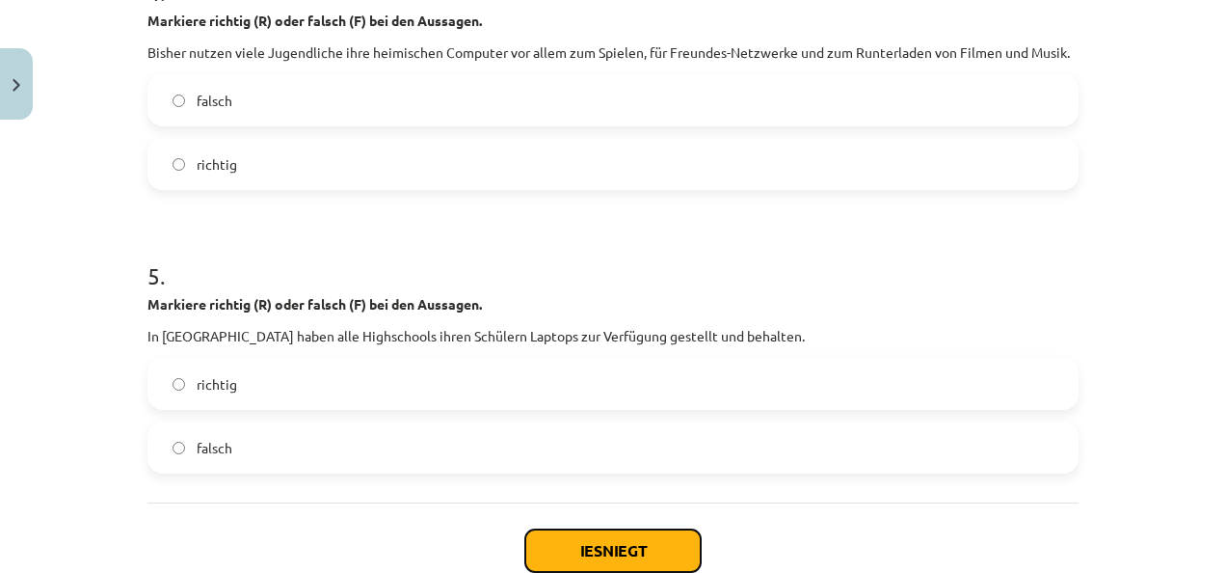
click at [575, 540] on button "Iesniegt" at bounding box center [612, 550] width 175 height 42
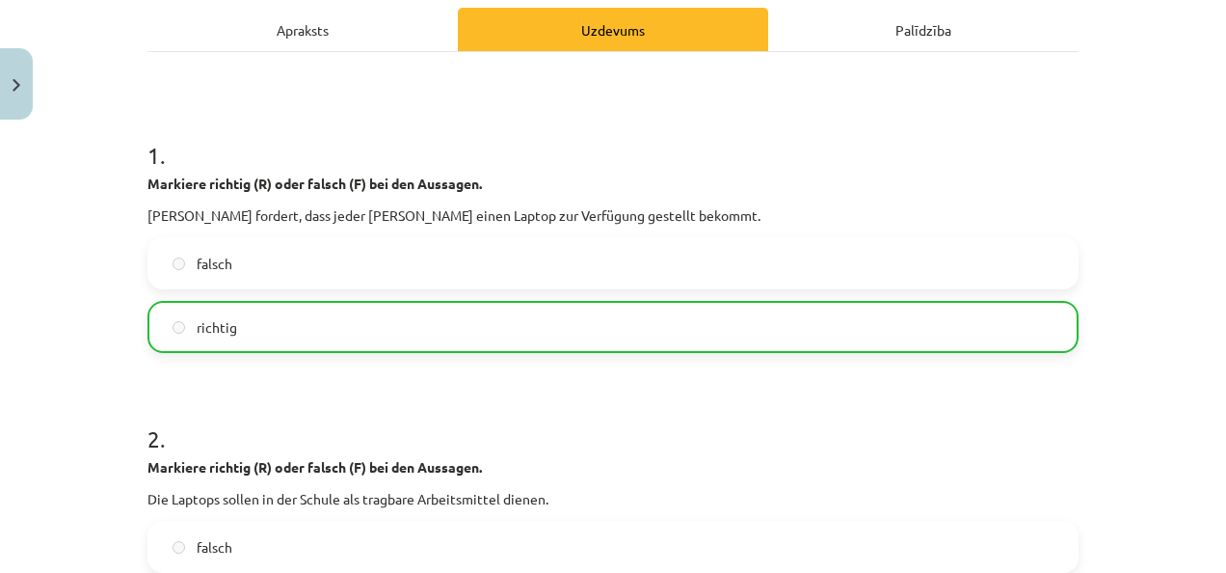
scroll to position [1473, 0]
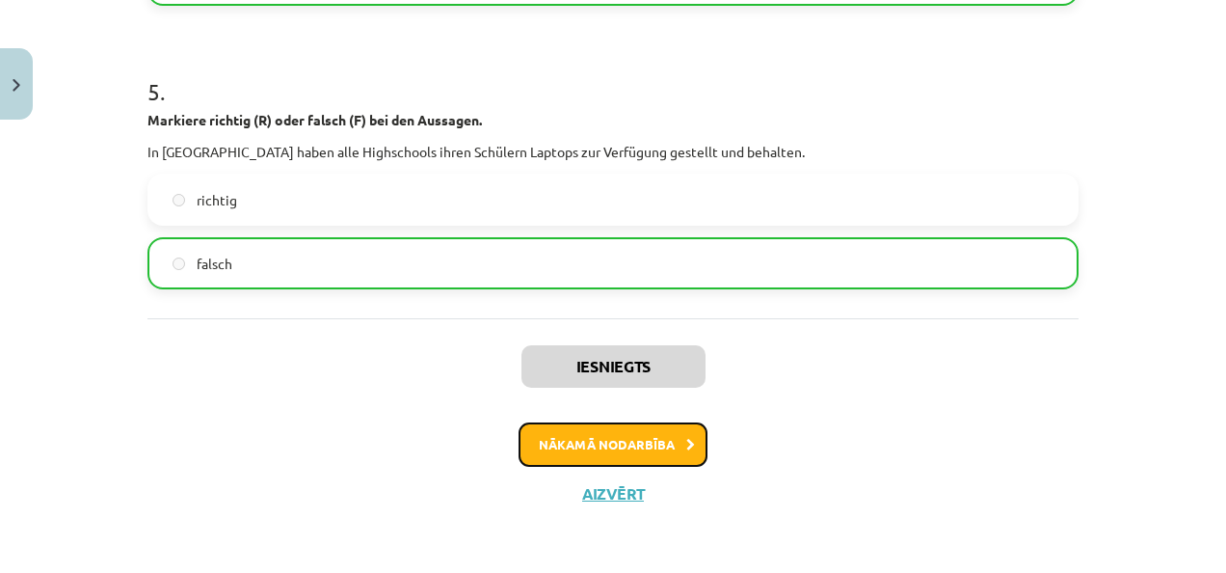
click at [615, 435] on button "Nākamā nodarbība" at bounding box center [613, 444] width 189 height 44
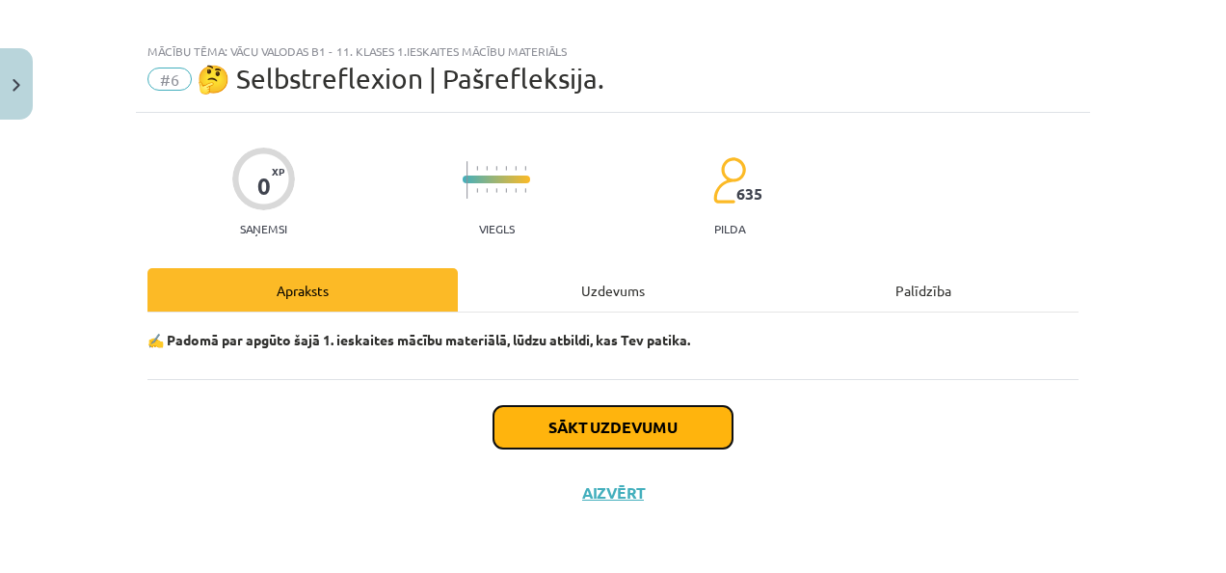
click at [615, 435] on button "Sākt uzdevumu" at bounding box center [613, 427] width 239 height 42
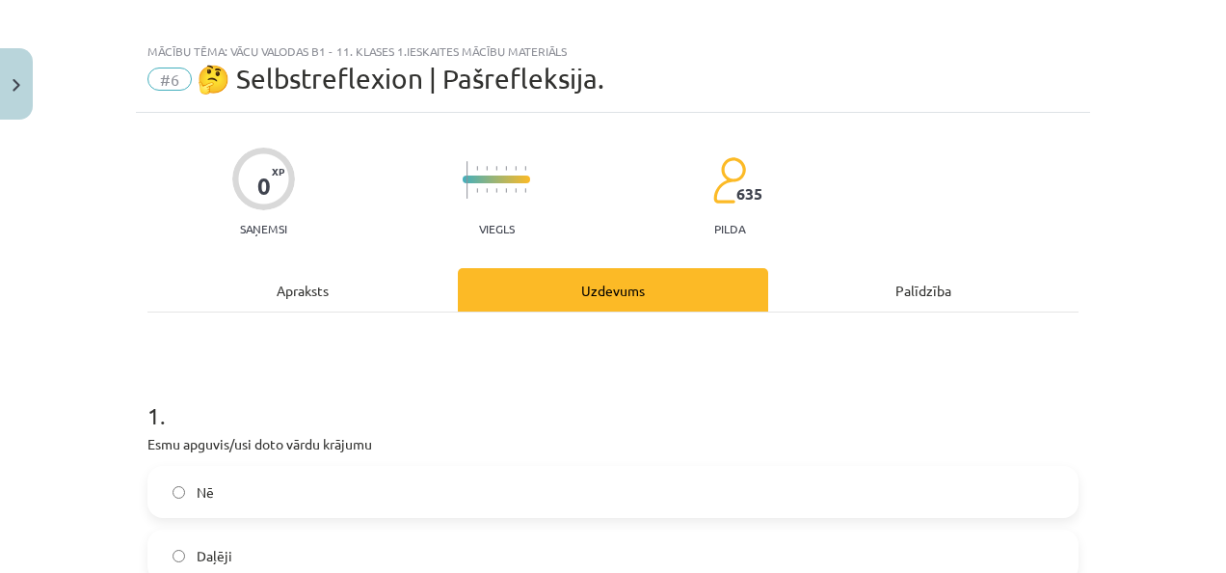
click at [398, 499] on label "Nē" at bounding box center [612, 492] width 927 height 48
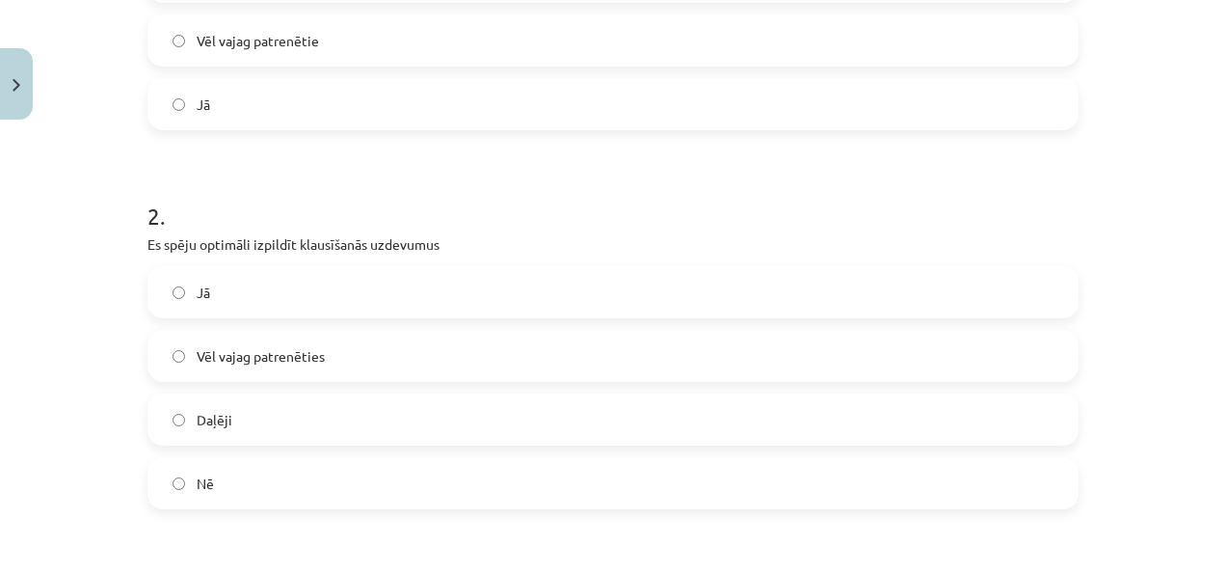
scroll to position [592, 0]
click at [916, 35] on label "Vēl vajag patrenētie" at bounding box center [612, 42] width 927 height 48
click at [355, 356] on label "Vēl vajag patrenēties" at bounding box center [612, 358] width 927 height 48
click at [449, 480] on label "Nē" at bounding box center [612, 485] width 927 height 48
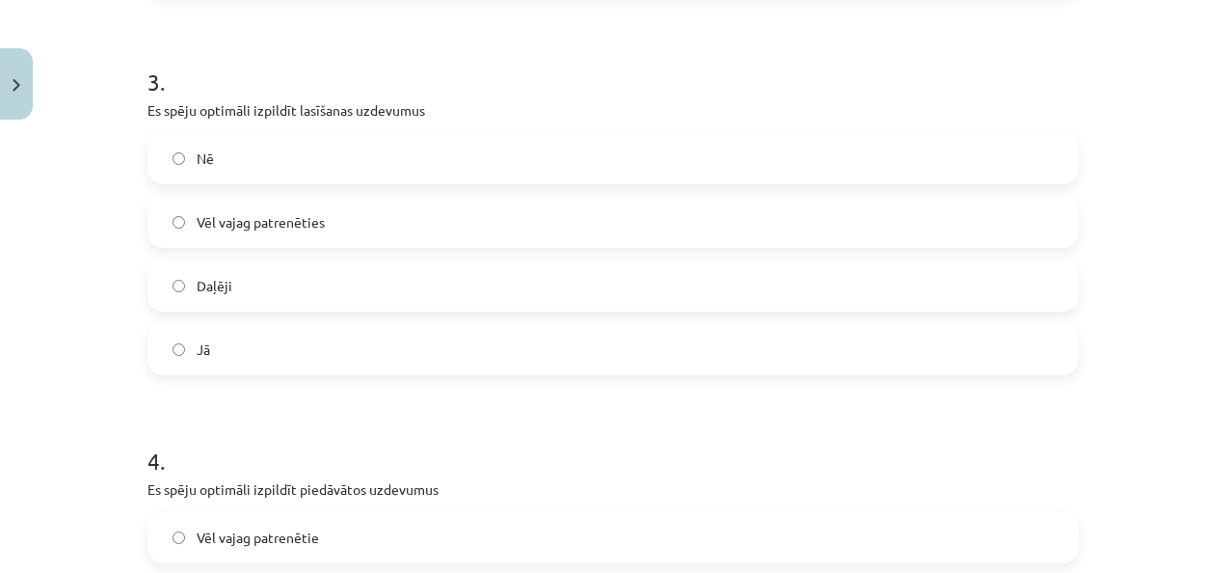
scroll to position [1110, 0]
click at [641, 159] on label "Nē" at bounding box center [612, 155] width 927 height 48
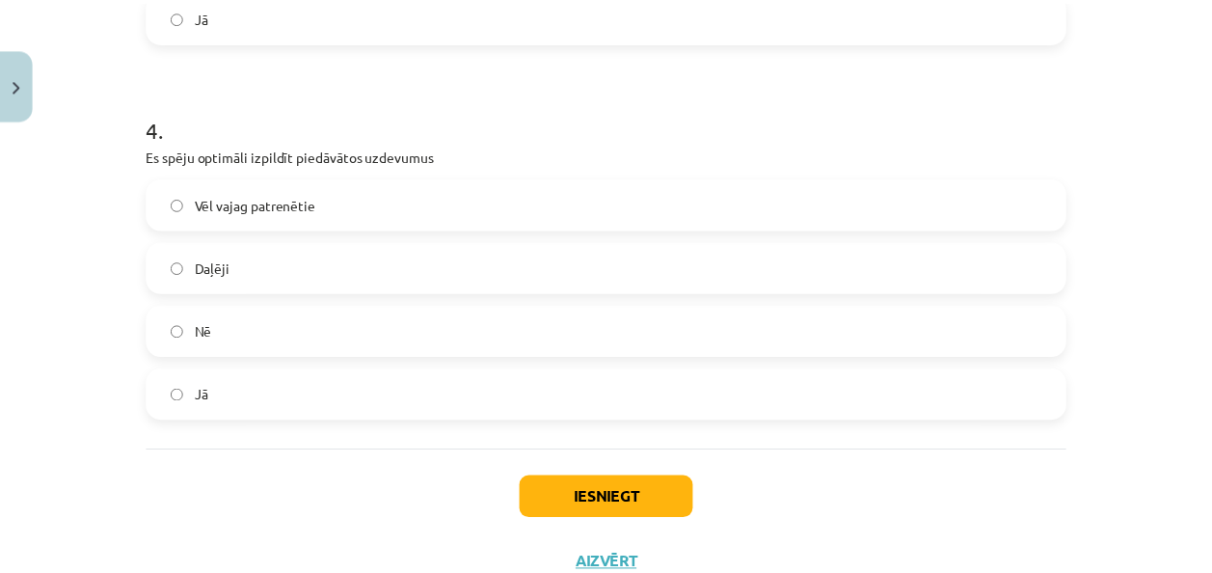
scroll to position [1452, 0]
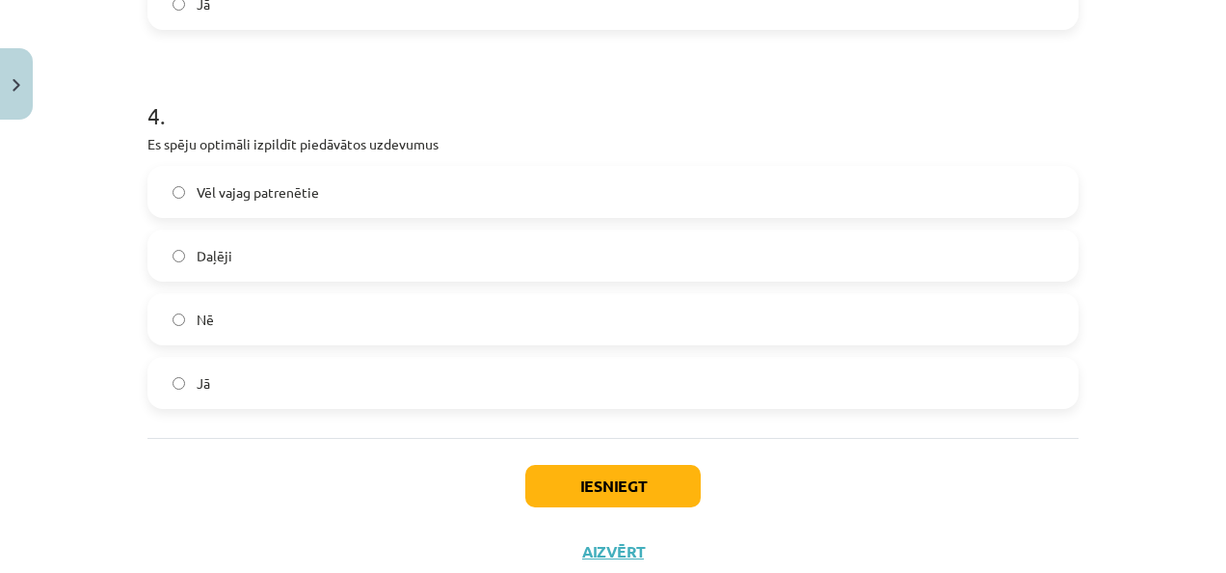
click at [419, 197] on label "Vēl vajag patrenētie" at bounding box center [612, 192] width 927 height 48
click at [570, 478] on button "Iesniegt" at bounding box center [612, 486] width 175 height 42
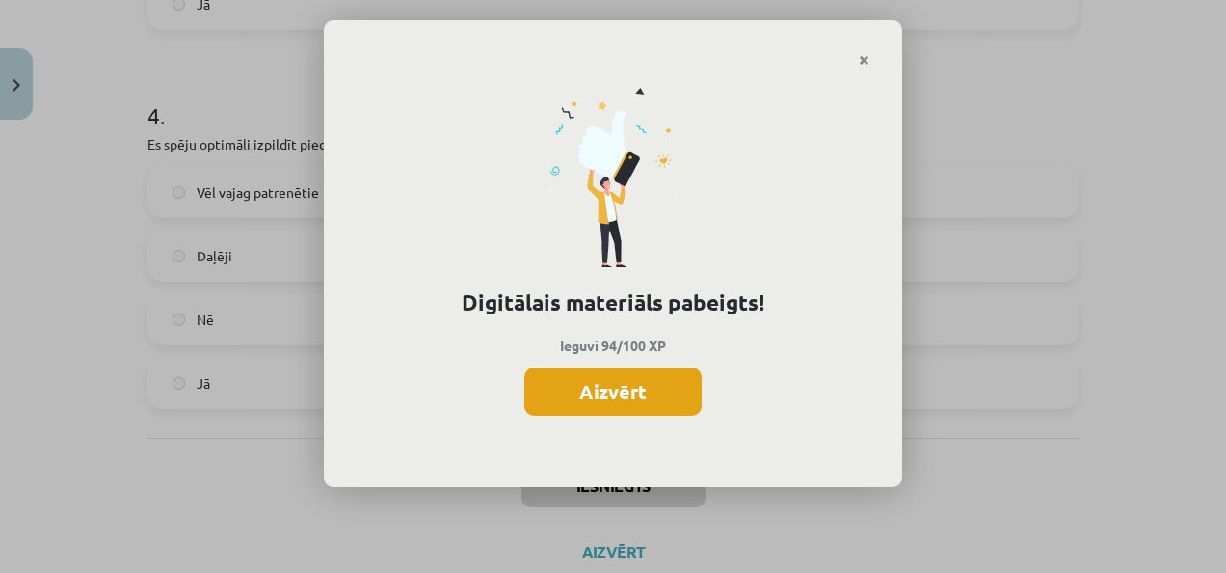
click at [611, 398] on button "Aizvērt" at bounding box center [612, 391] width 177 height 48
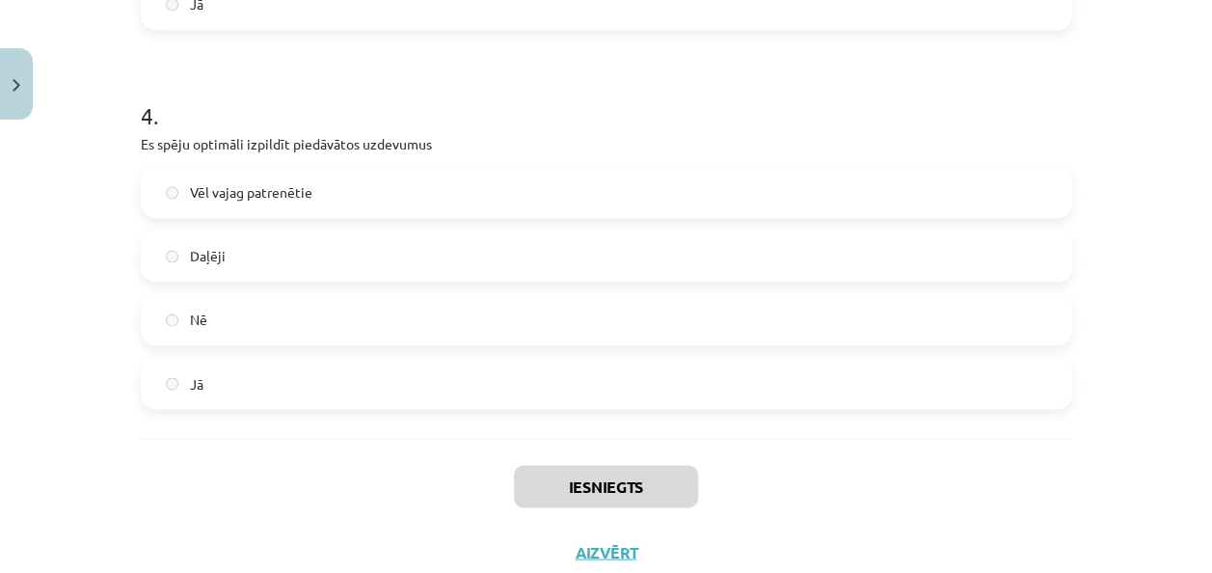
click at [602, 560] on div "Iesniegts Aizvērt" at bounding box center [606, 505] width 931 height 135
click at [8, 87] on button "Close" at bounding box center [16, 83] width 33 height 71
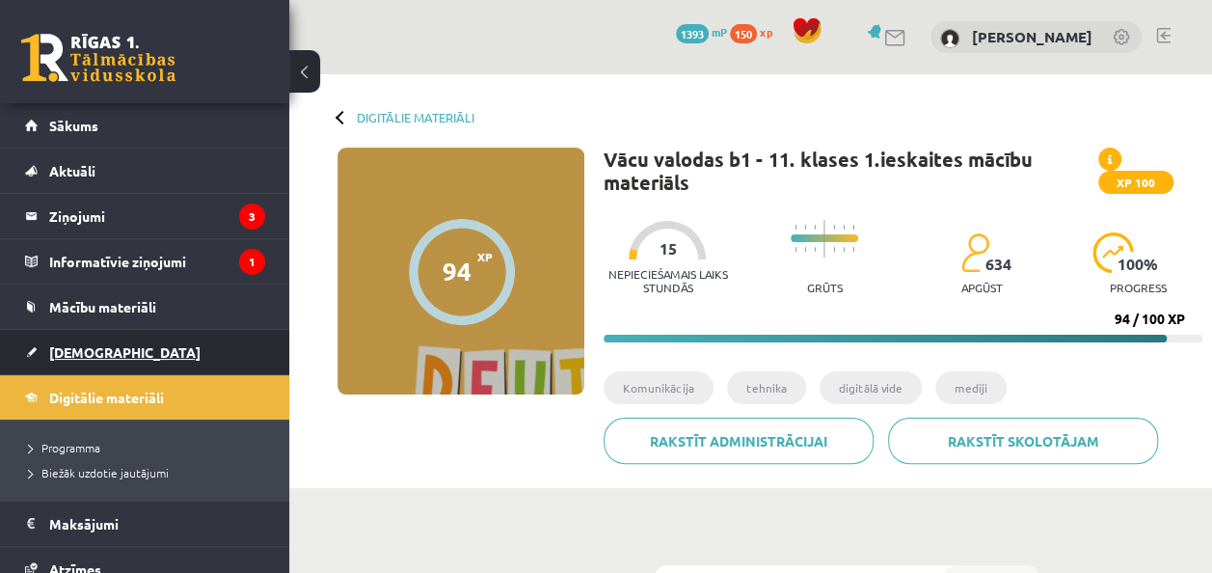
click at [127, 345] on link "[DEMOGRAPHIC_DATA]" at bounding box center [145, 352] width 240 height 44
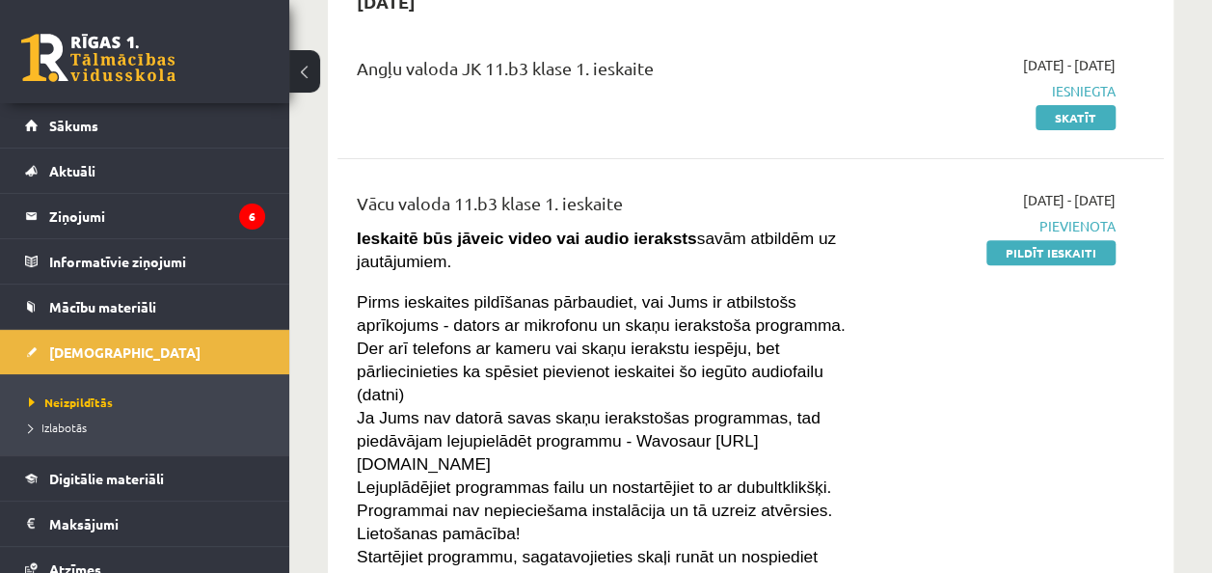
scroll to position [160, 0]
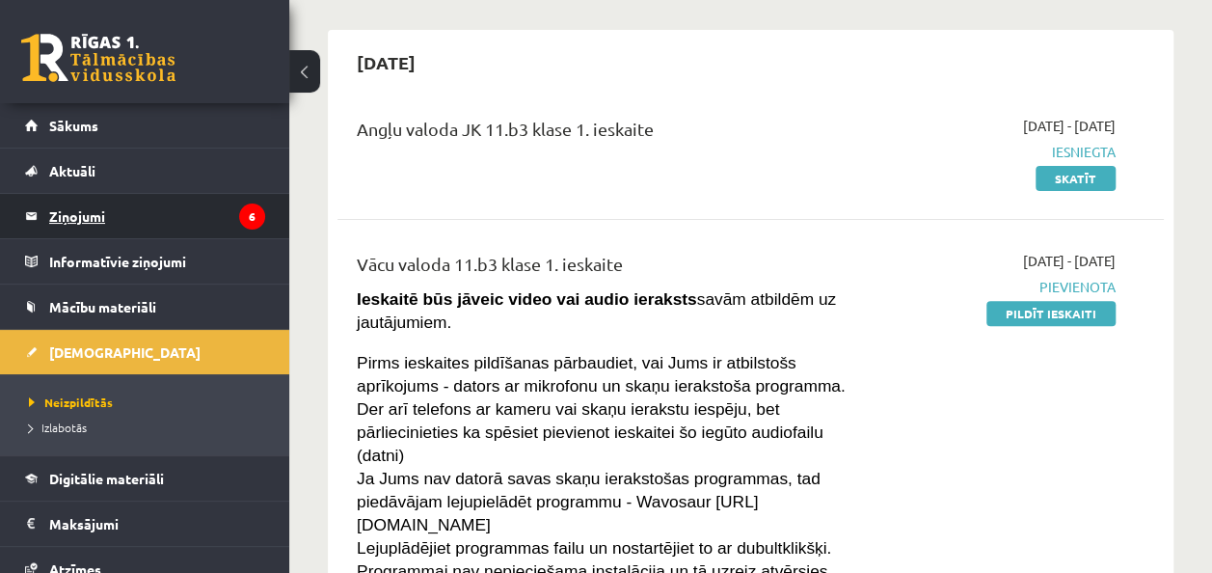
click at [166, 214] on legend "Ziņojumi 6" at bounding box center [157, 216] width 216 height 44
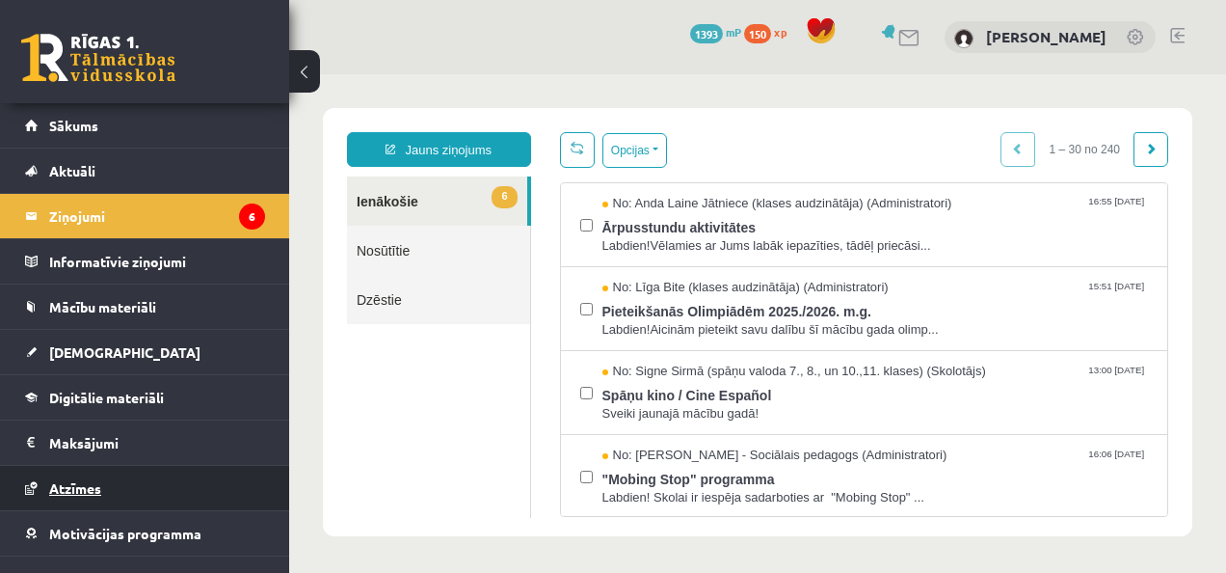
click at [89, 479] on span "Atzīmes" at bounding box center [75, 487] width 52 height 17
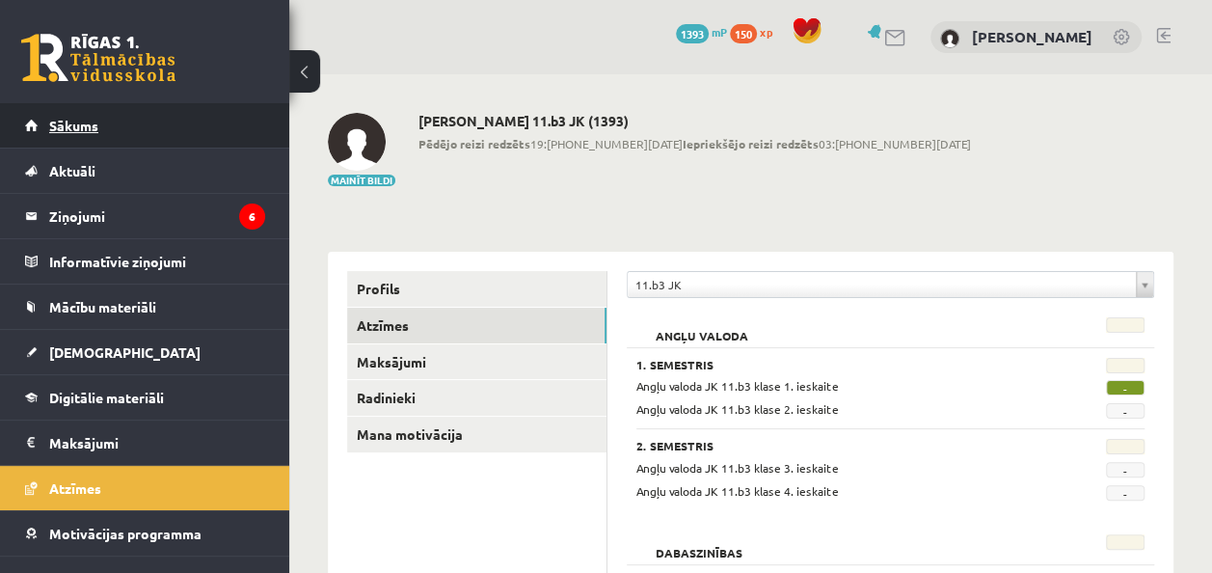
click at [127, 131] on link "Sākums" at bounding box center [145, 125] width 240 height 44
